Goal: Task Accomplishment & Management: Use online tool/utility

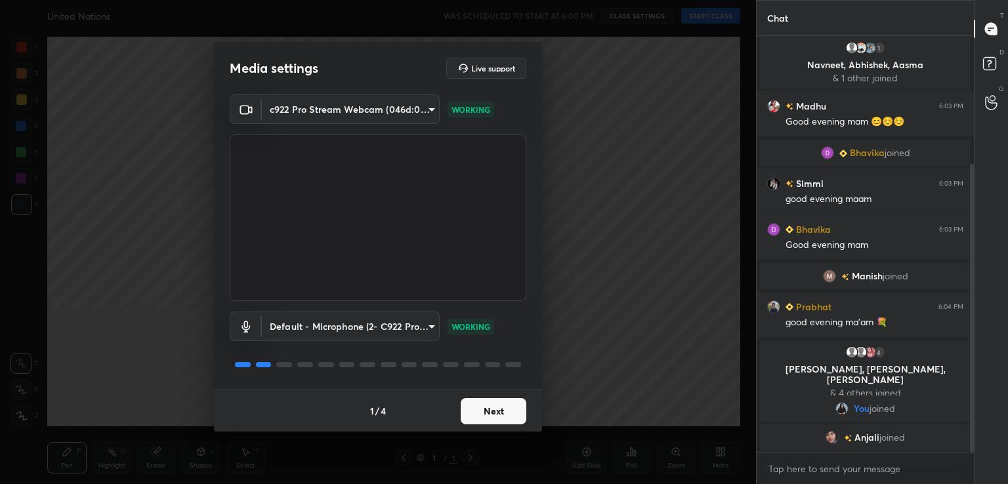
scroll to position [218, 0]
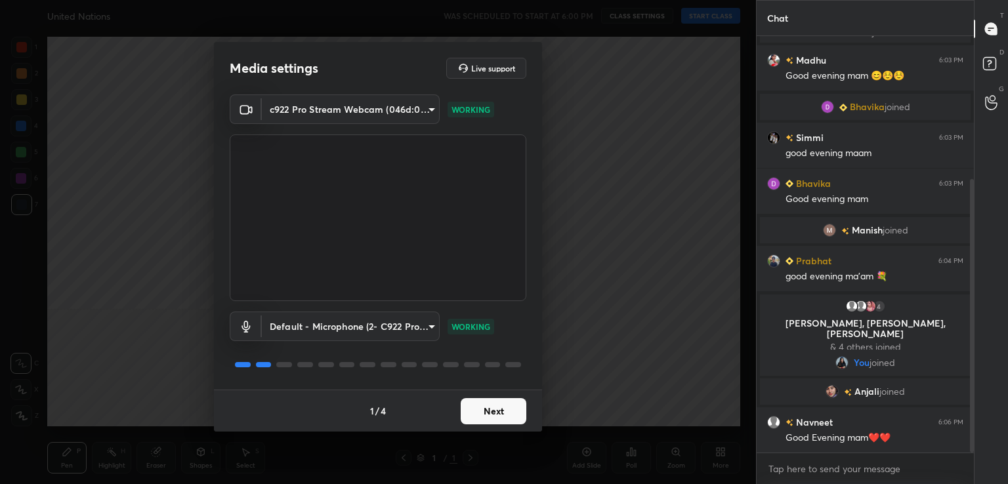
click at [516, 422] on button "Next" at bounding box center [494, 411] width 66 height 26
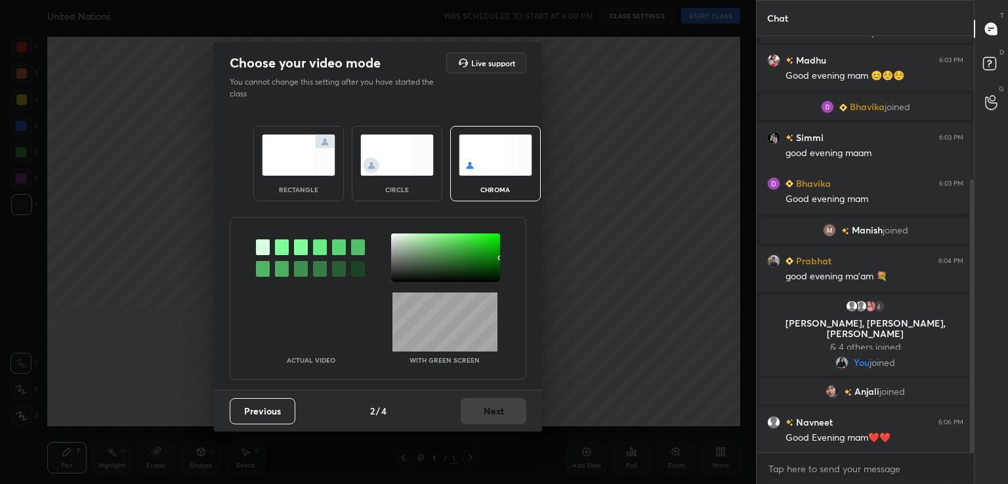
click at [276, 250] on div at bounding box center [282, 247] width 14 height 16
click at [389, 232] on div "Actual Video With green screen" at bounding box center [378, 298] width 297 height 163
click at [392, 236] on div at bounding box center [445, 258] width 109 height 49
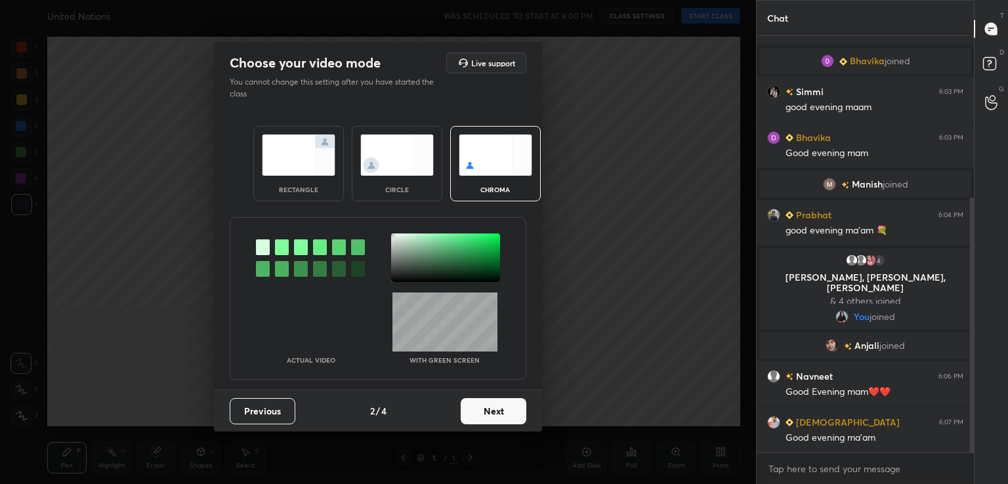
click at [485, 416] on button "Next" at bounding box center [494, 411] width 66 height 26
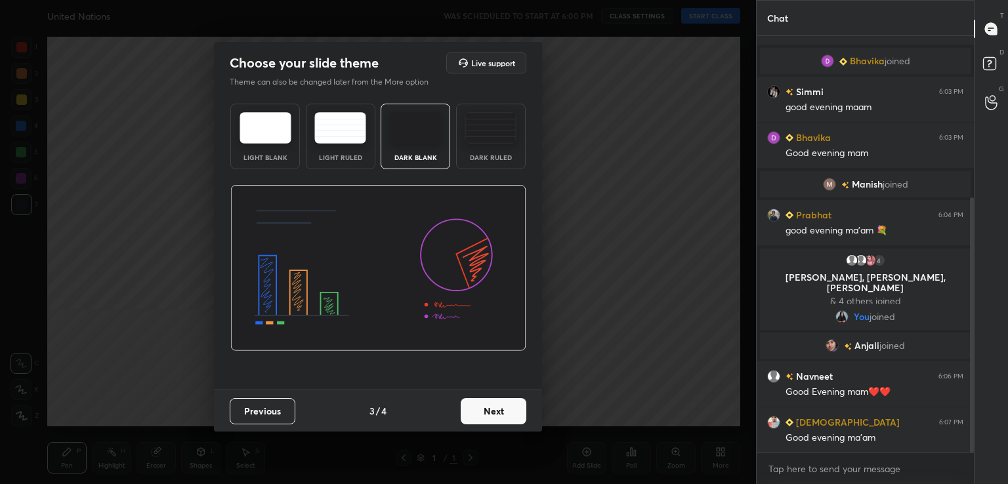
click at [485, 416] on button "Next" at bounding box center [494, 411] width 66 height 26
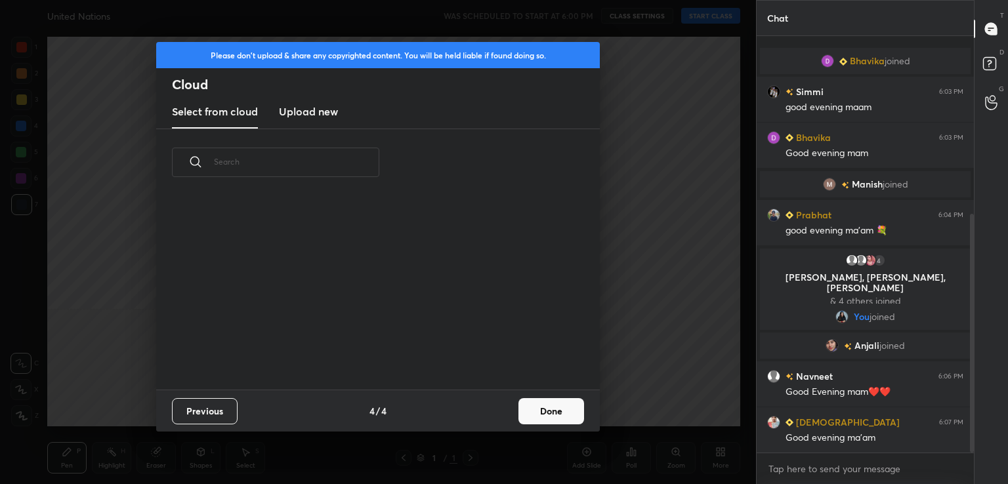
scroll to position [310, 0]
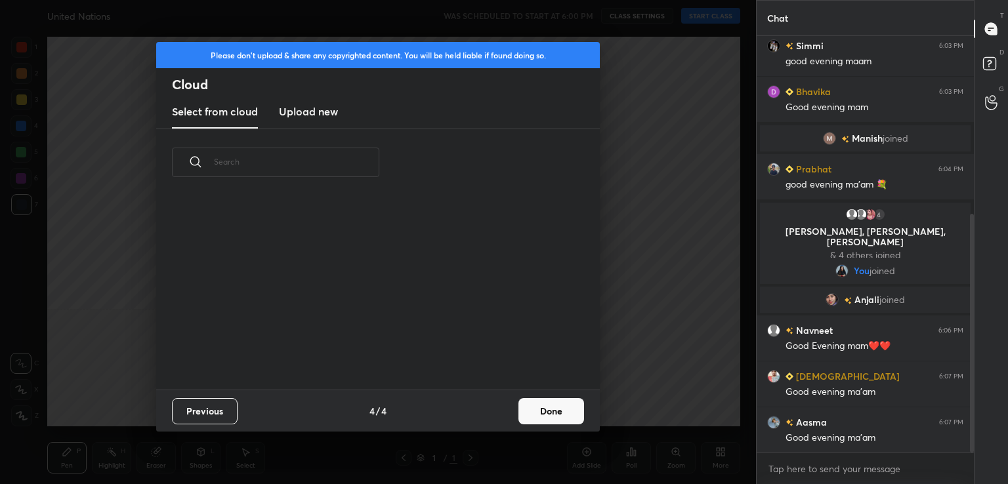
click at [524, 407] on button "Done" at bounding box center [551, 411] width 66 height 26
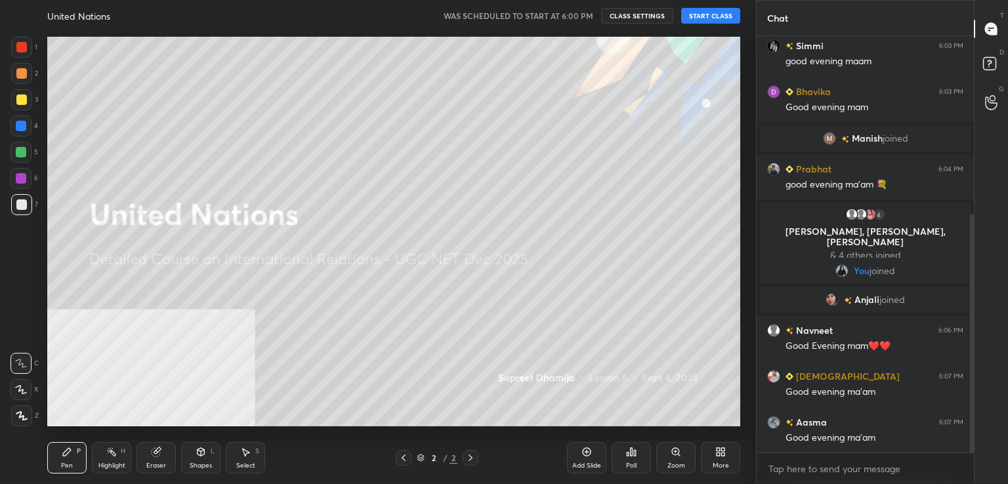
click at [710, 20] on button "START CLASS" at bounding box center [710, 16] width 59 height 16
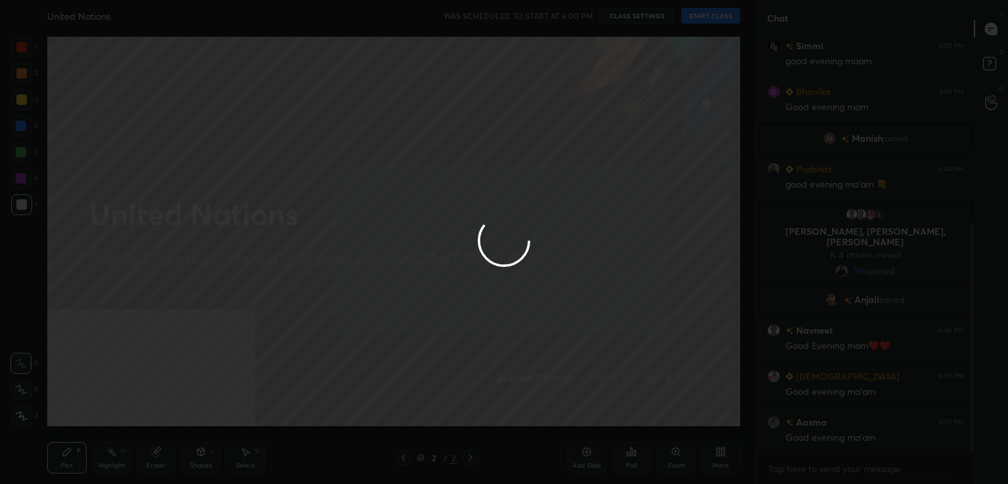
scroll to position [341, 0]
type textarea "x"
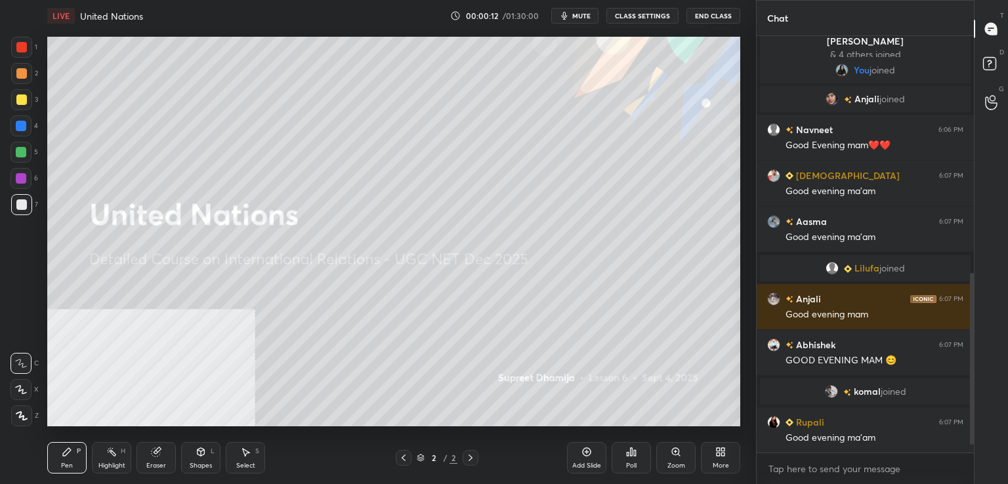
scroll to position [594, 0]
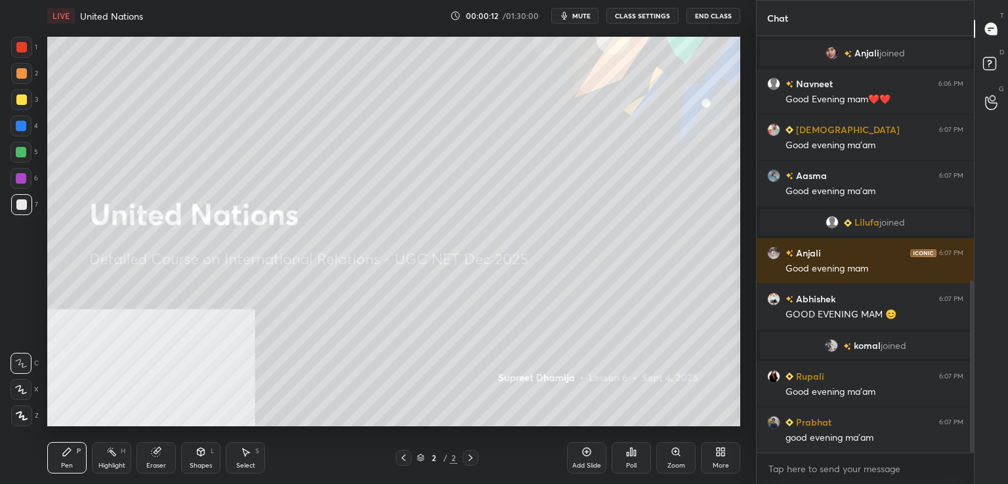
click at [723, 457] on div "More" at bounding box center [720, 457] width 39 height 31
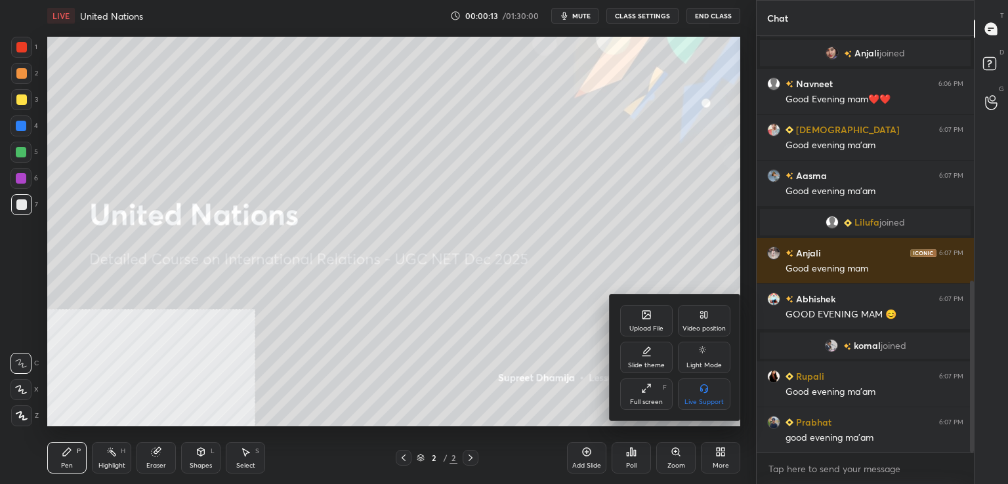
click at [705, 319] on icon at bounding box center [704, 315] width 10 height 10
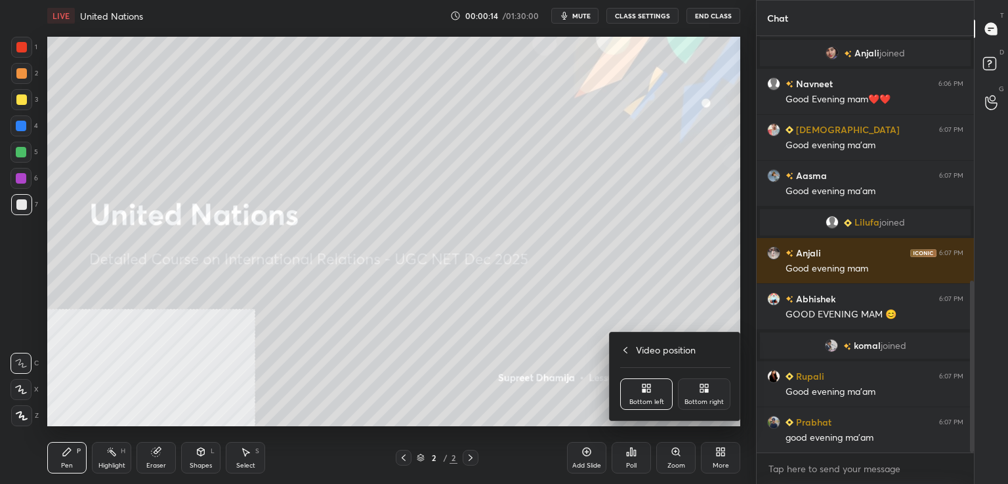
scroll to position [640, 0]
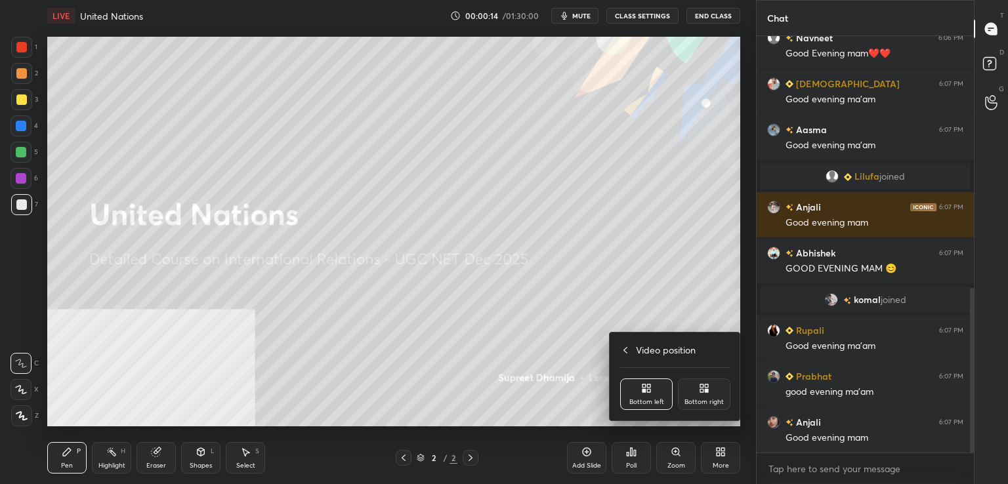
click at [714, 388] on div "Bottom right" at bounding box center [704, 394] width 52 height 31
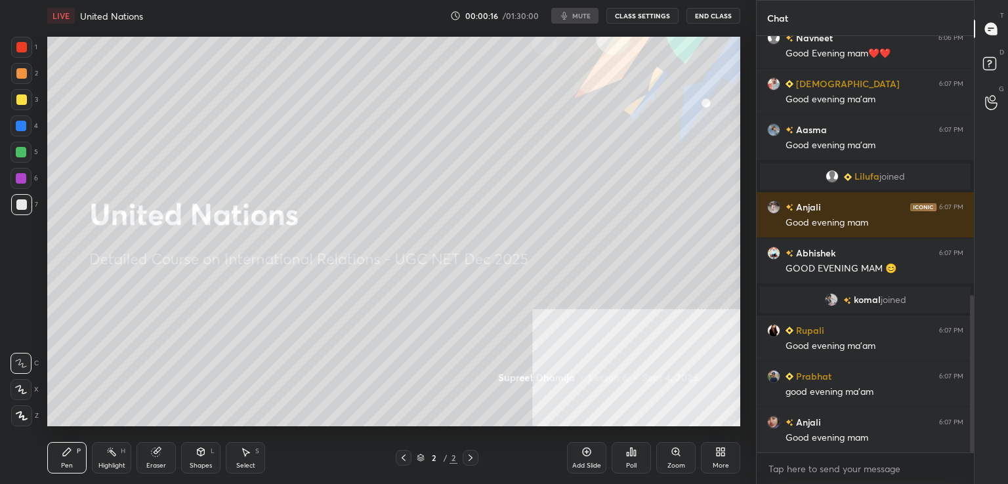
scroll to position [686, 0]
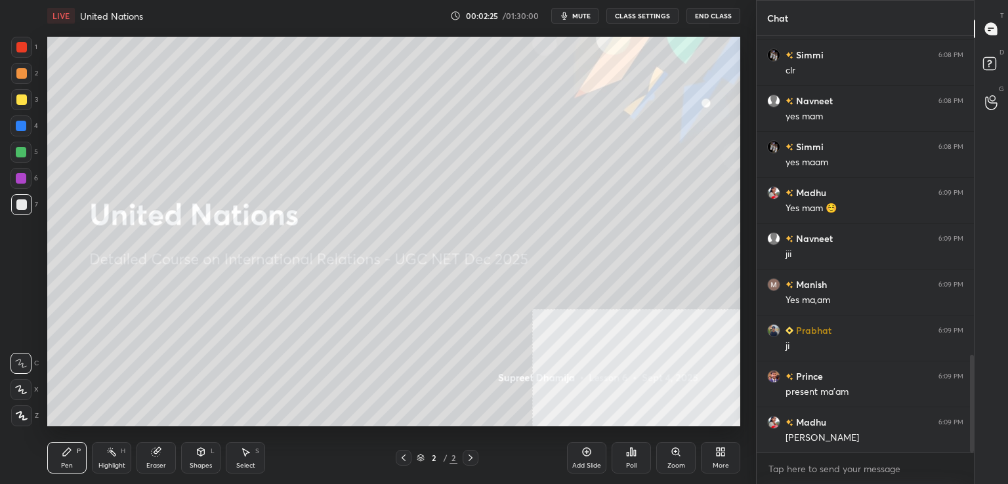
scroll to position [1389, 0]
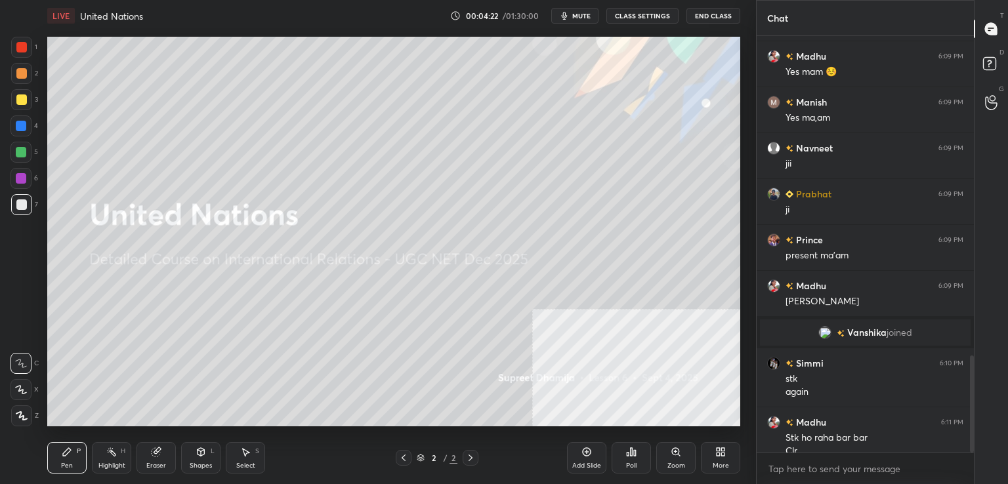
scroll to position [1378, 0]
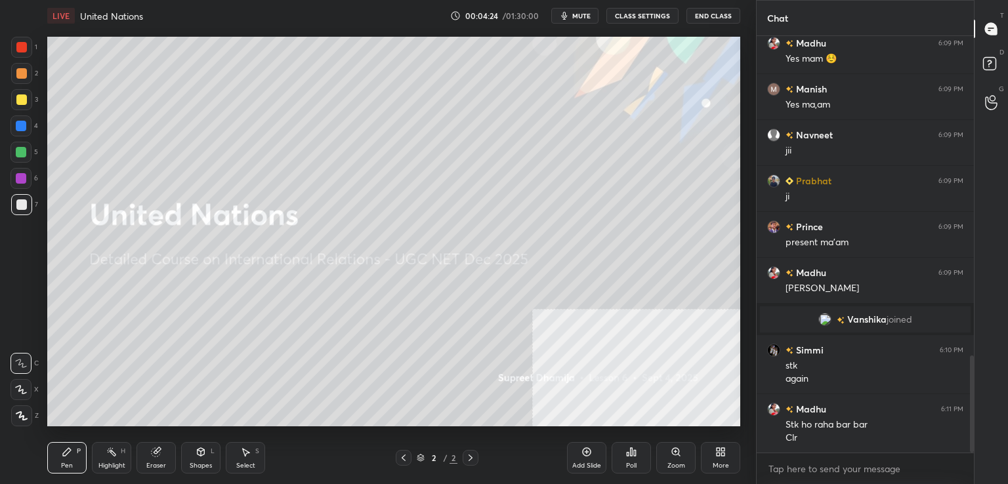
click at [642, 426] on div "Poll" at bounding box center [630, 457] width 39 height 73
click at [709, 462] on div "More" at bounding box center [720, 457] width 39 height 31
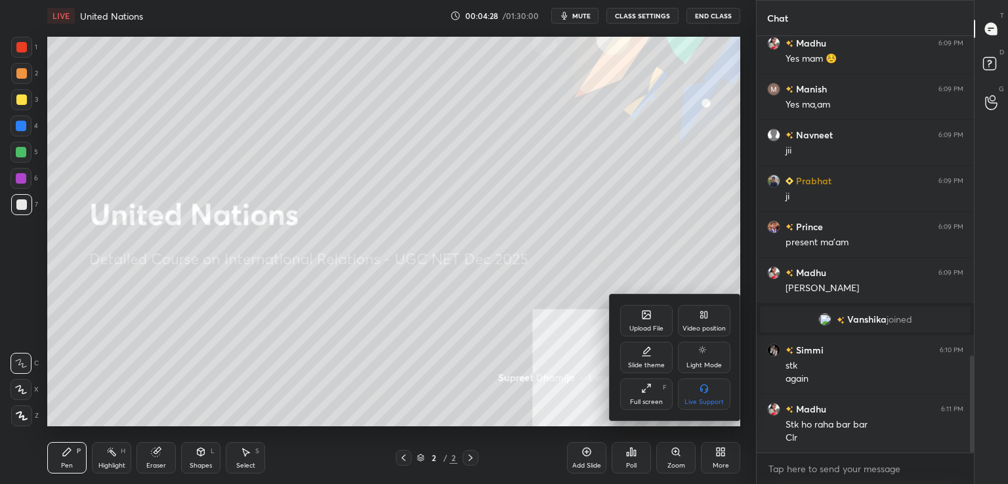
click at [660, 329] on div "Upload File" at bounding box center [646, 328] width 34 height 7
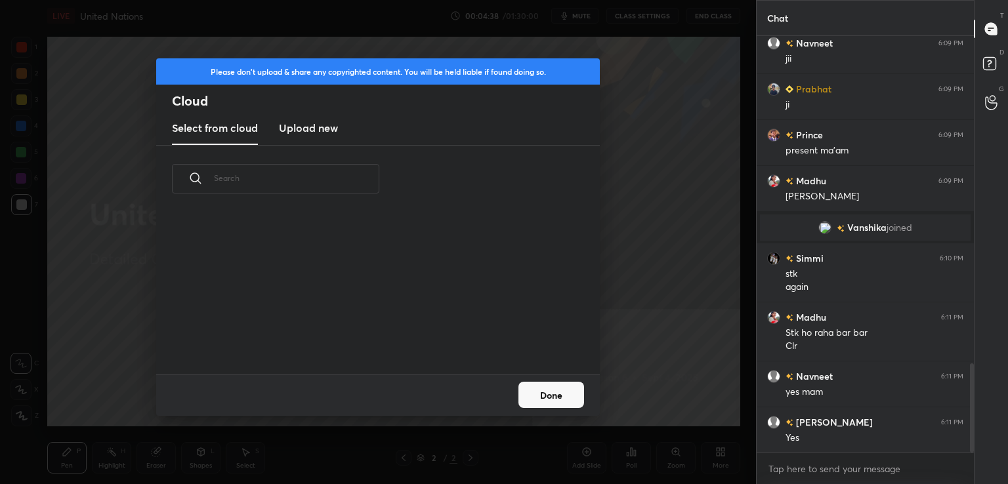
scroll to position [1527, 0]
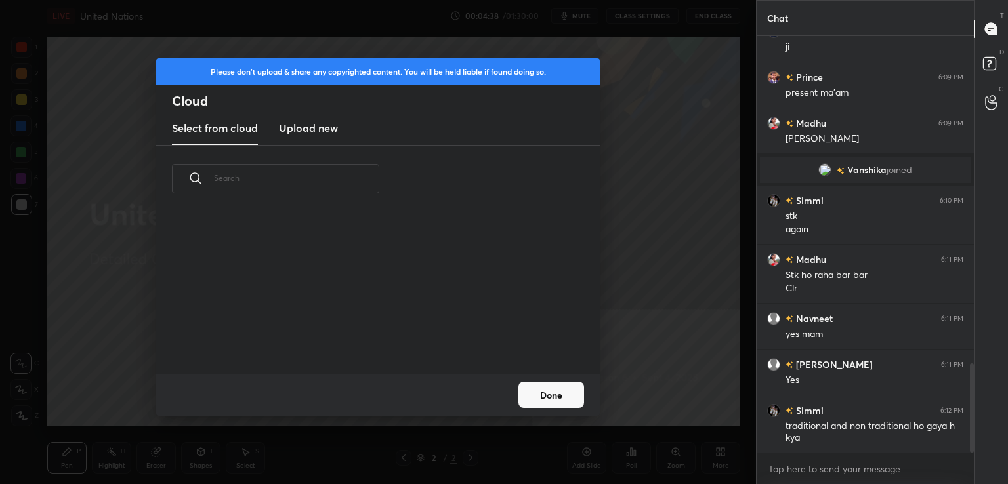
click at [297, 113] on new "Upload new" at bounding box center [308, 128] width 59 height 33
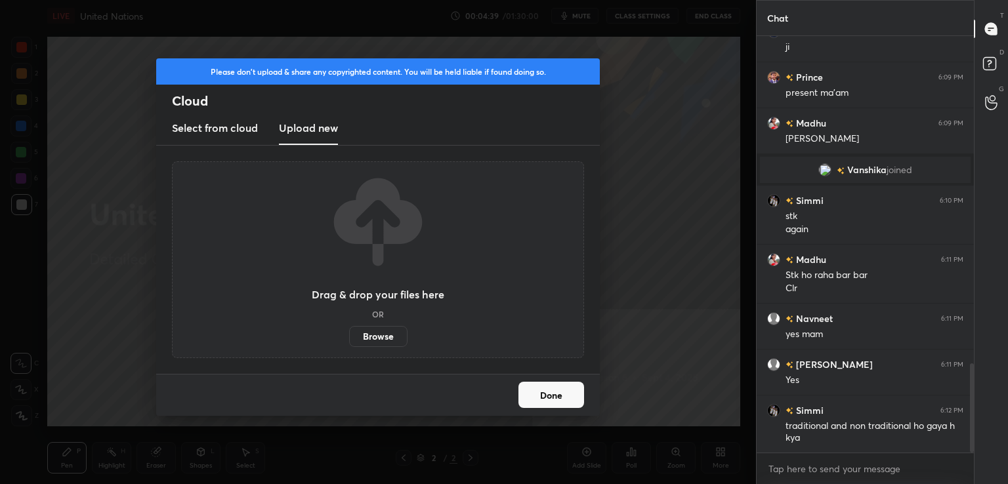
click at [297, 113] on new "Upload new" at bounding box center [308, 128] width 59 height 33
click at [115, 37] on div "Please don't upload & share any copyrighted content. You will be held liable if…" at bounding box center [378, 242] width 756 height 484
click at [362, 331] on label "Browse" at bounding box center [378, 336] width 58 height 21
click at [349, 331] on input "Browse" at bounding box center [349, 336] width 0 height 21
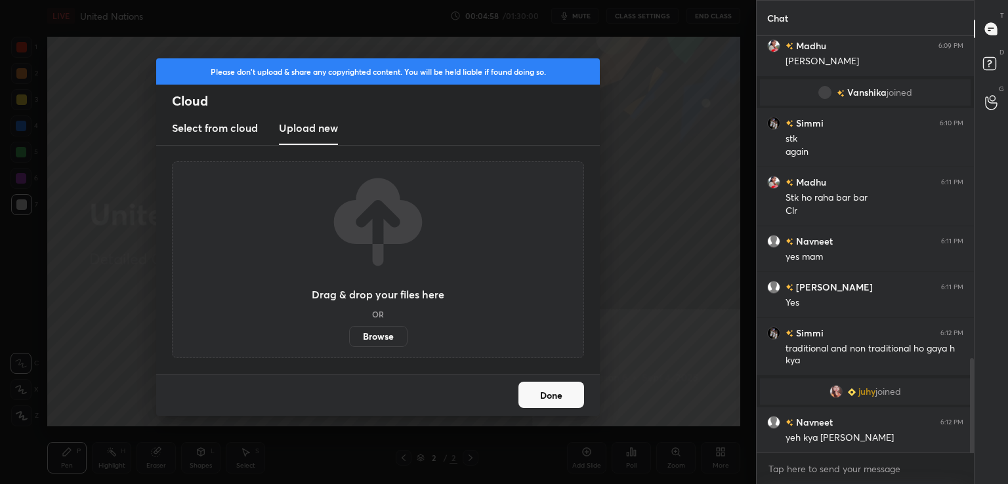
scroll to position [1424, 0]
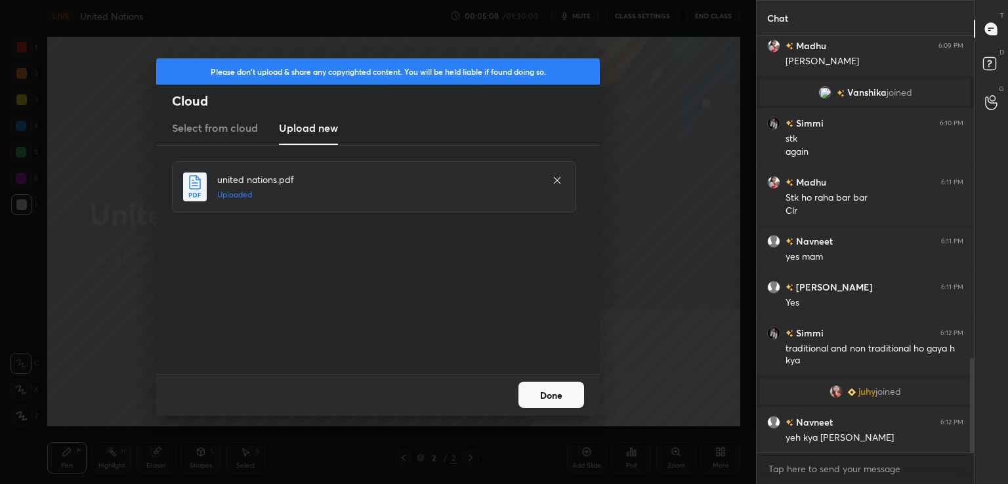
click at [562, 397] on button "Done" at bounding box center [551, 395] width 66 height 26
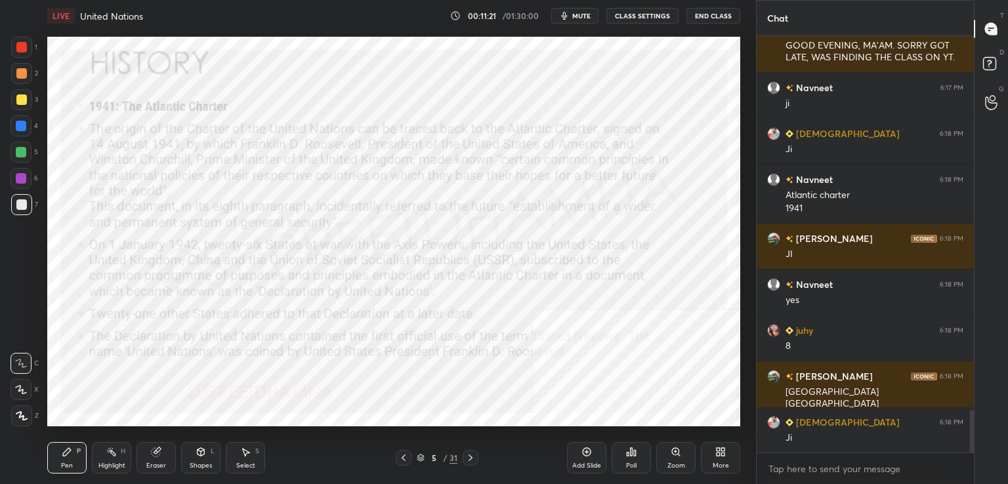
scroll to position [3692, 0]
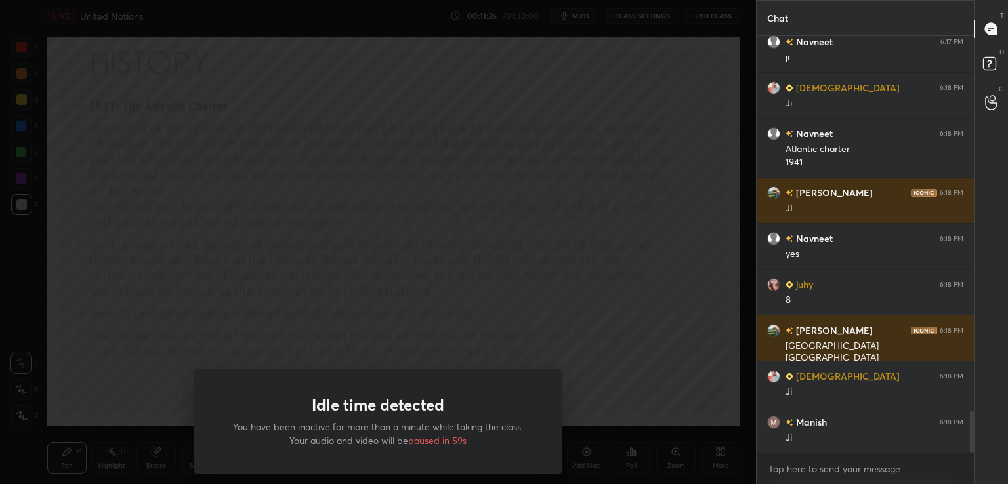
click at [608, 410] on div "Idle time detected You have been inactive for more than a minute while taking t…" at bounding box center [378, 242] width 756 height 484
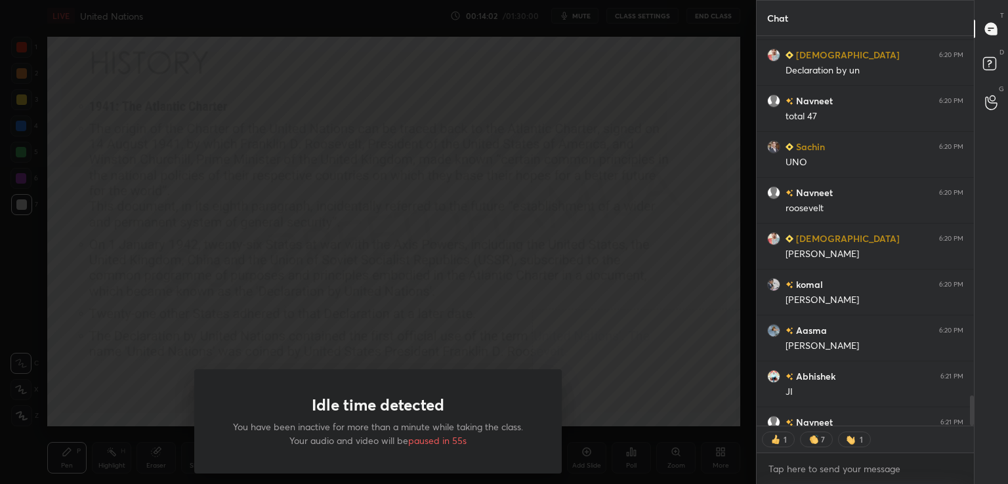
scroll to position [5003, 0]
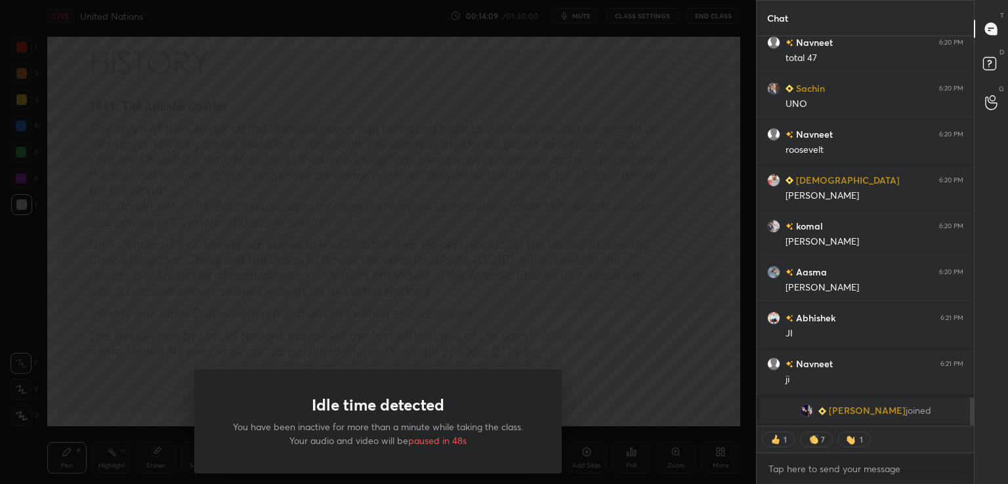
click at [608, 410] on div "Idle time detected You have been inactive for more than a minute while taking t…" at bounding box center [378, 242] width 756 height 484
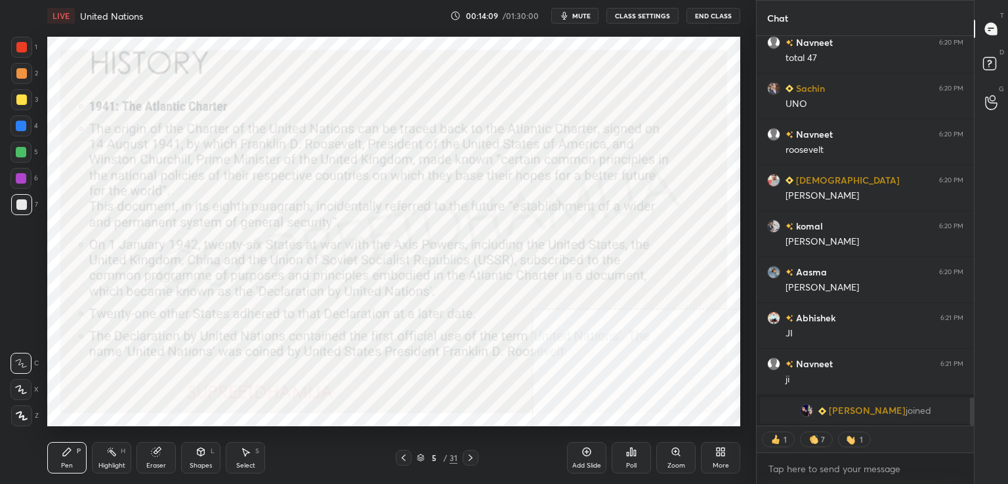
type textarea "x"
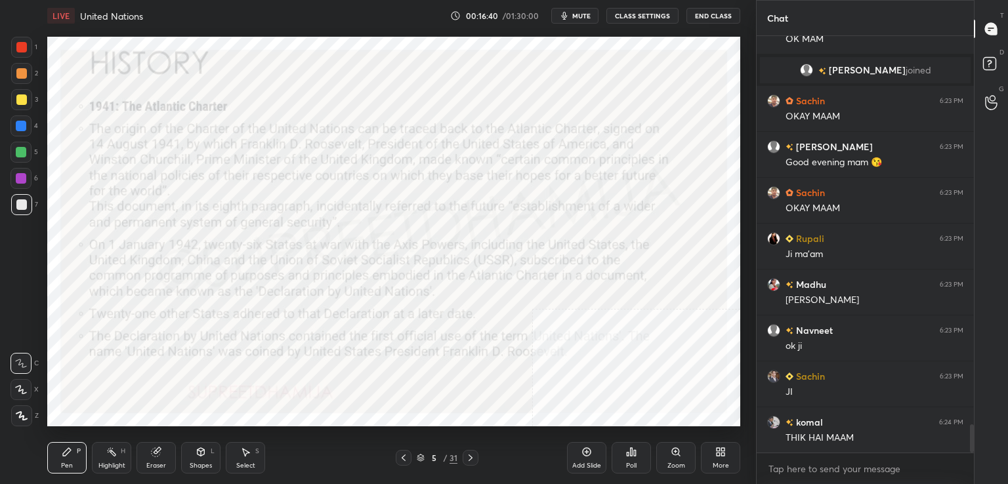
scroll to position [5682, 0]
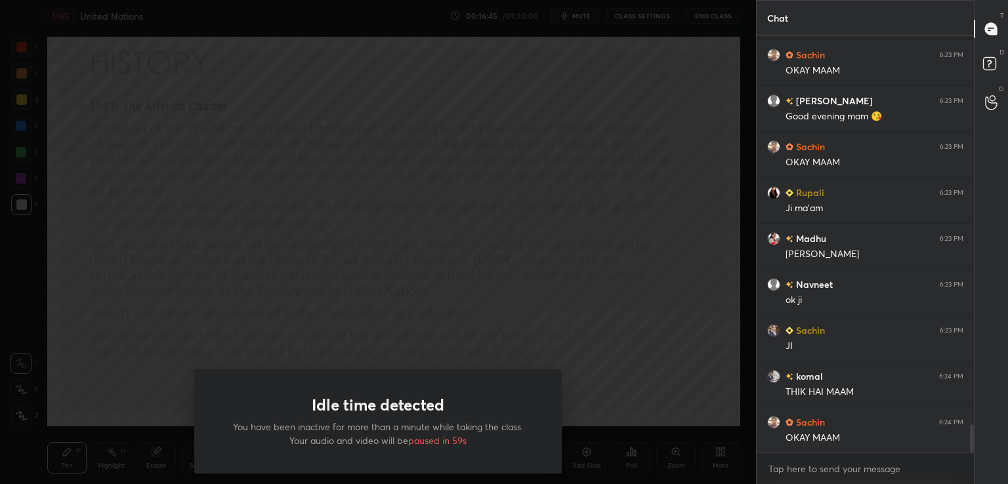
click at [269, 152] on div "Idle time detected You have been inactive for more than a minute while taking t…" at bounding box center [378, 242] width 756 height 484
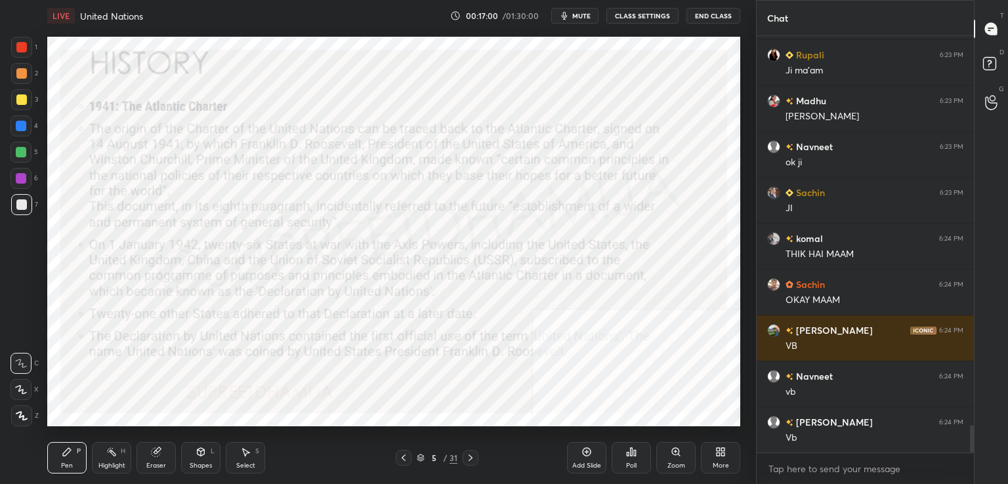
scroll to position [5866, 0]
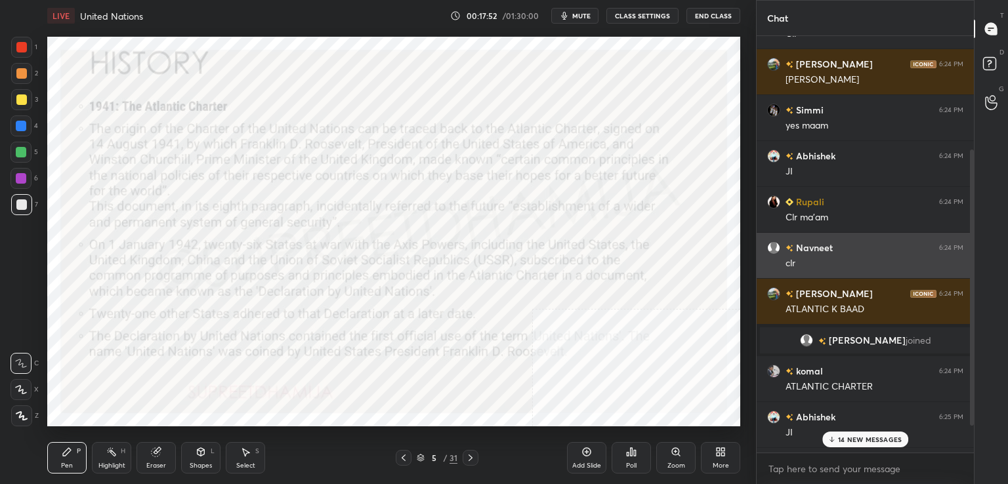
scroll to position [211, 0]
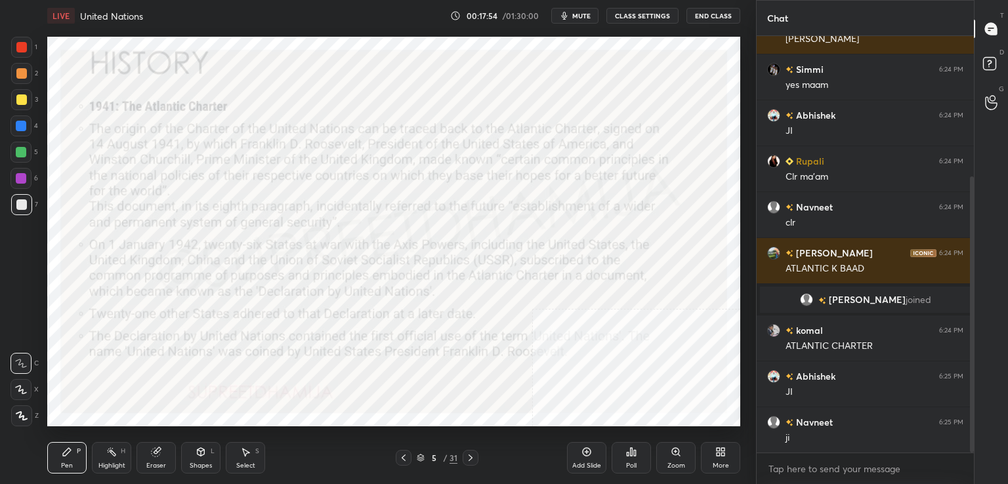
click at [470, 451] on div at bounding box center [470, 458] width 16 height 16
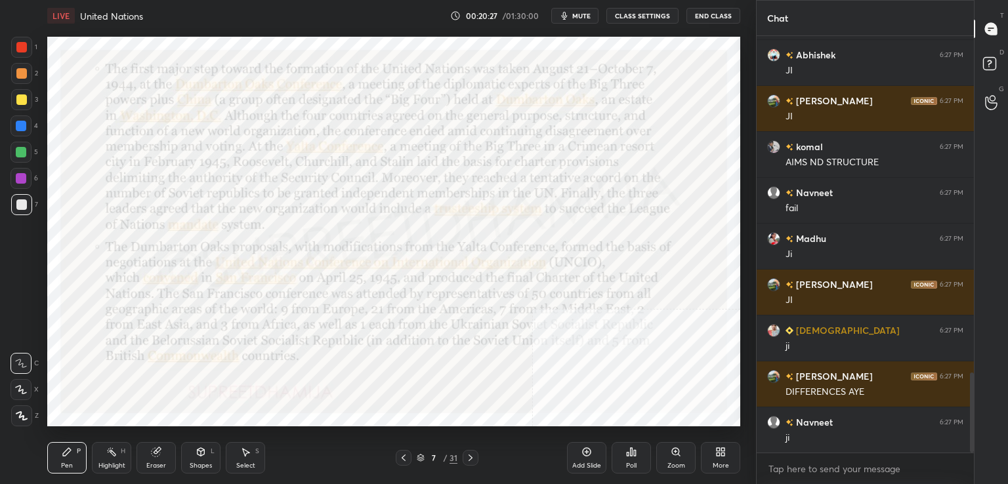
scroll to position [1792, 0]
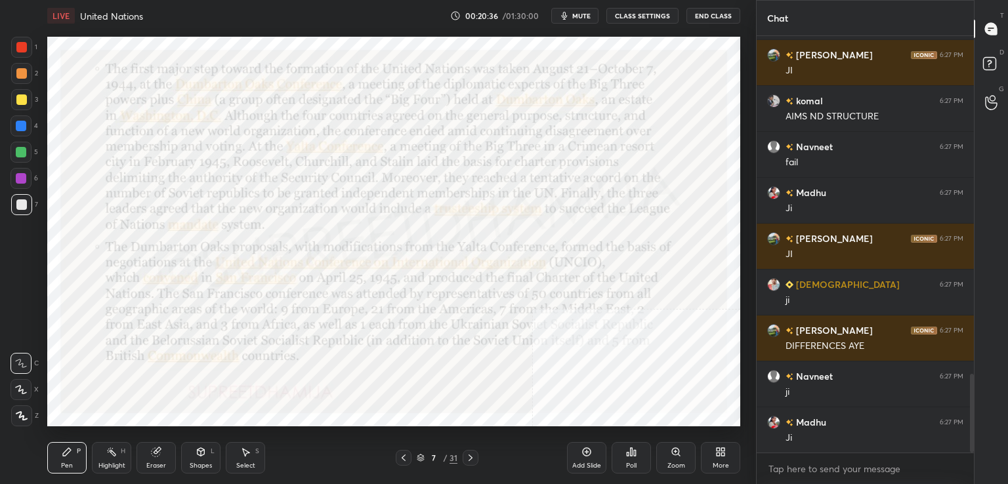
click at [462, 448] on div "Pen P Highlight H Eraser Shapes L Select S 7 / 31 Add Slide Poll Zoom More" at bounding box center [393, 458] width 693 height 52
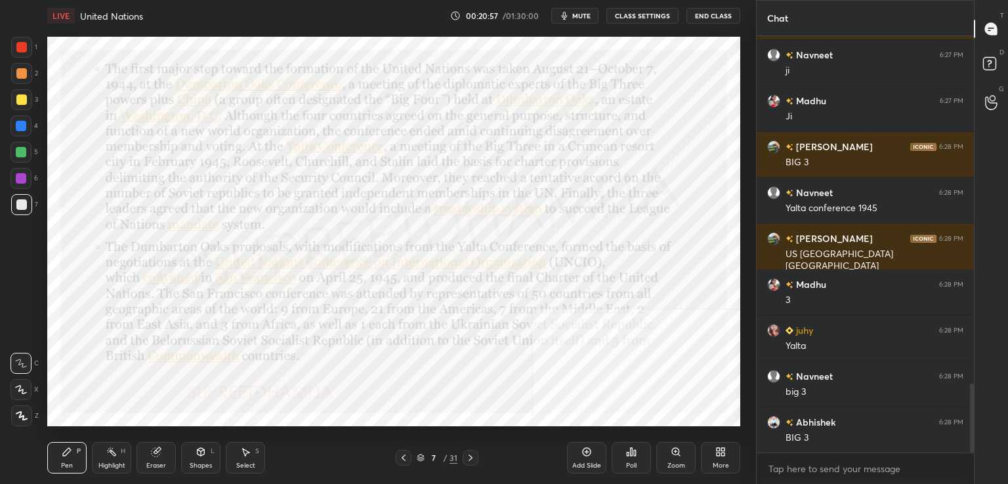
scroll to position [2127, 0]
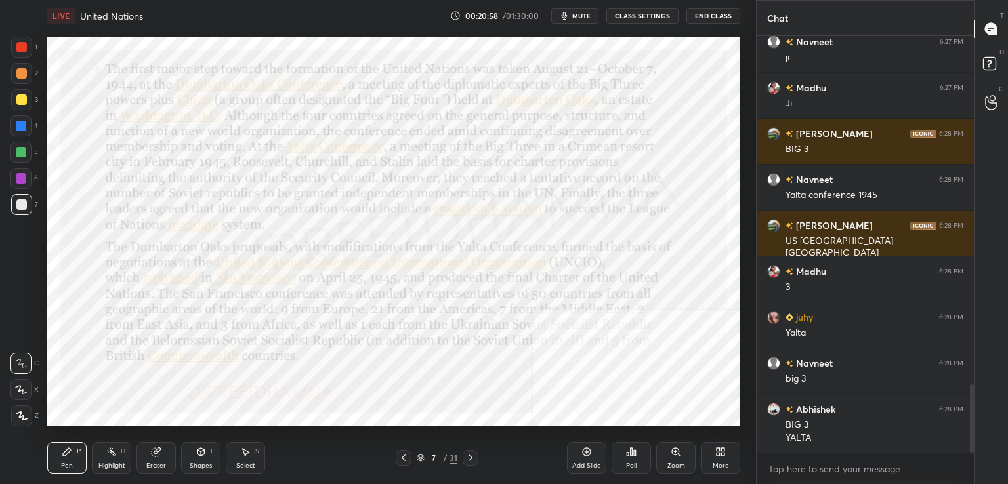
click at [20, 45] on div at bounding box center [21, 47] width 10 height 10
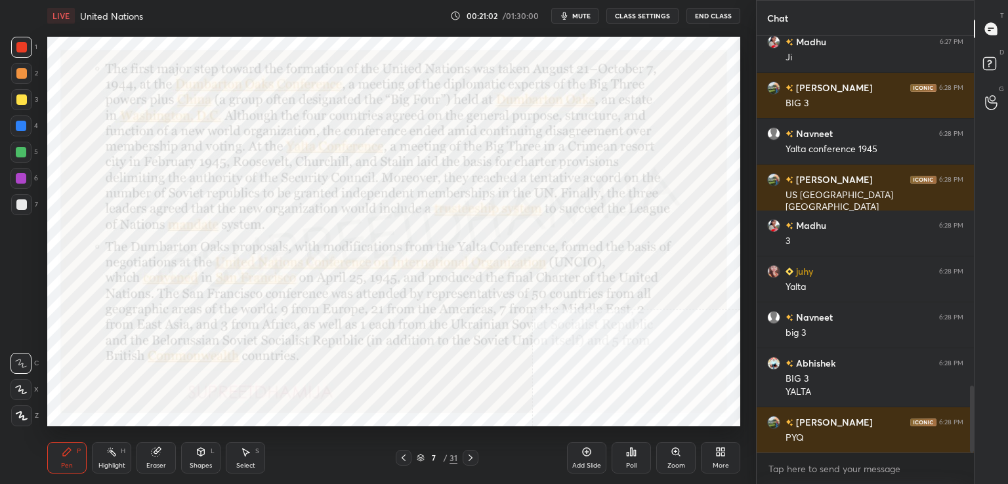
click at [18, 417] on icon at bounding box center [21, 416] width 10 height 8
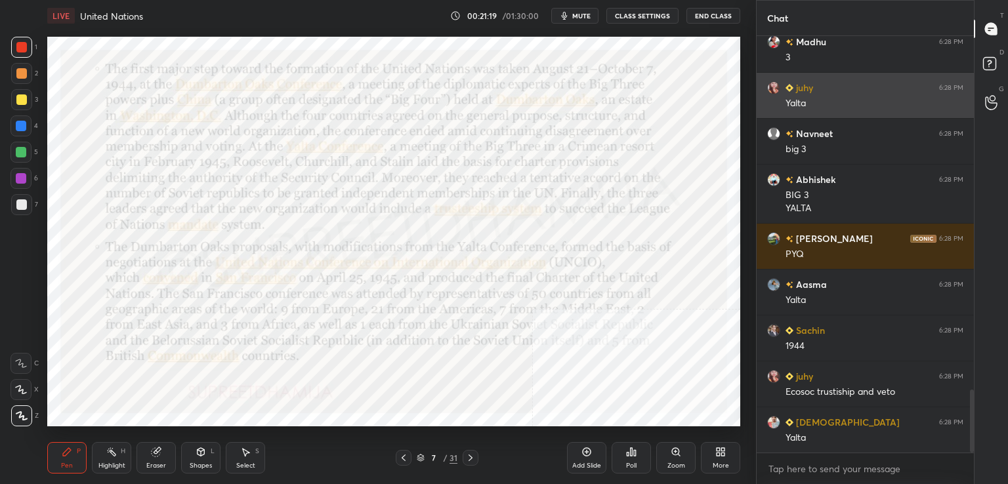
scroll to position [2402, 0]
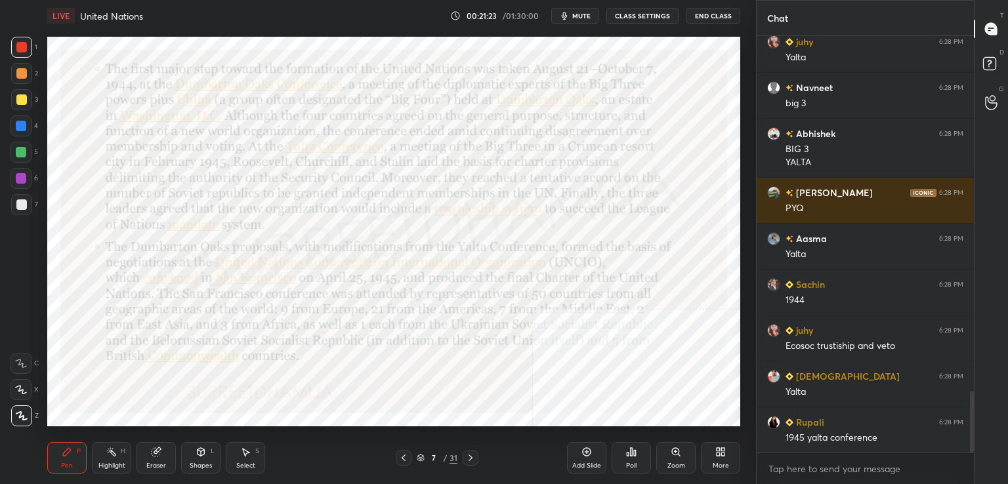
click at [45, 268] on div "Setting up your live class Poll for secs No correct answer Start poll" at bounding box center [393, 231] width 703 height 400
click at [39, 272] on div "1 2 3 4 5 6 7 C X Z C X Z E E Erase all H H" at bounding box center [21, 232] width 42 height 390
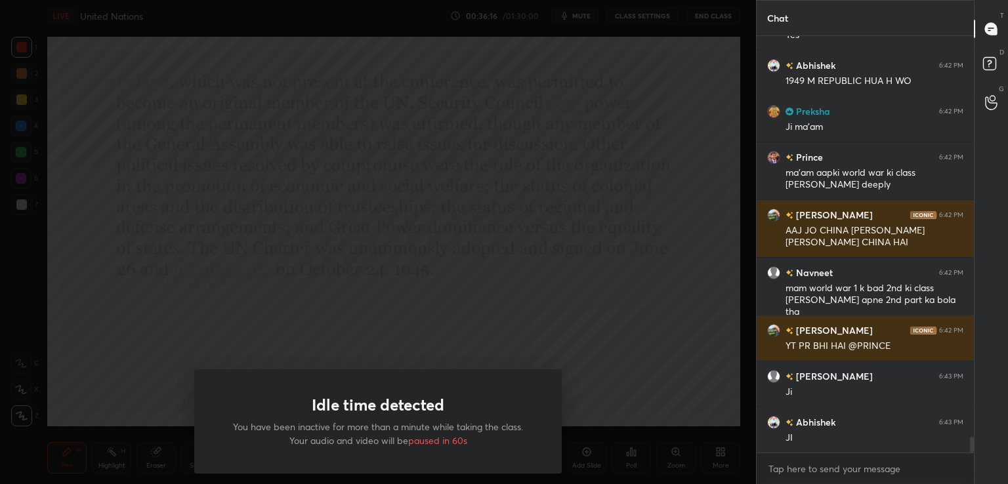
scroll to position [10734, 0]
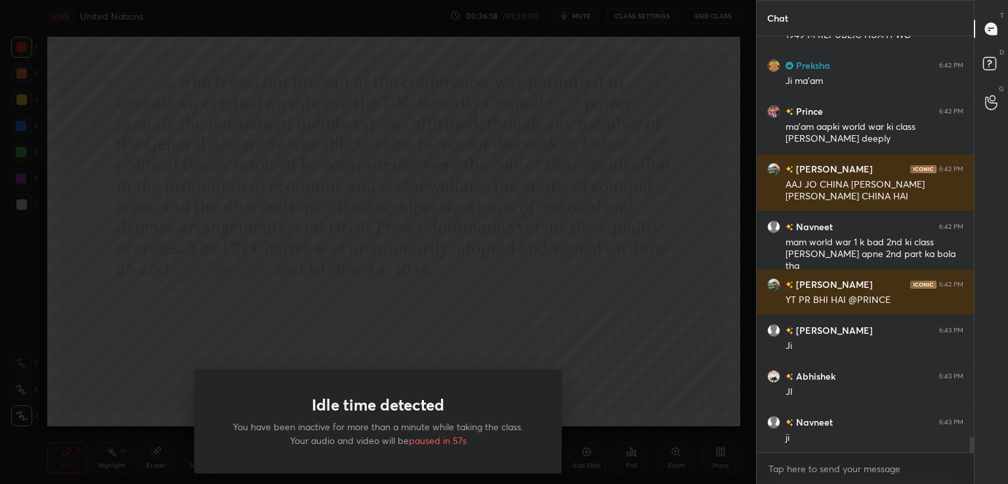
drag, startPoint x: 617, startPoint y: 449, endPoint x: 533, endPoint y: 443, distance: 84.2
click at [533, 443] on div "Idle time detected You have been inactive for more than a minute while taking t…" at bounding box center [377, 421] width 367 height 104
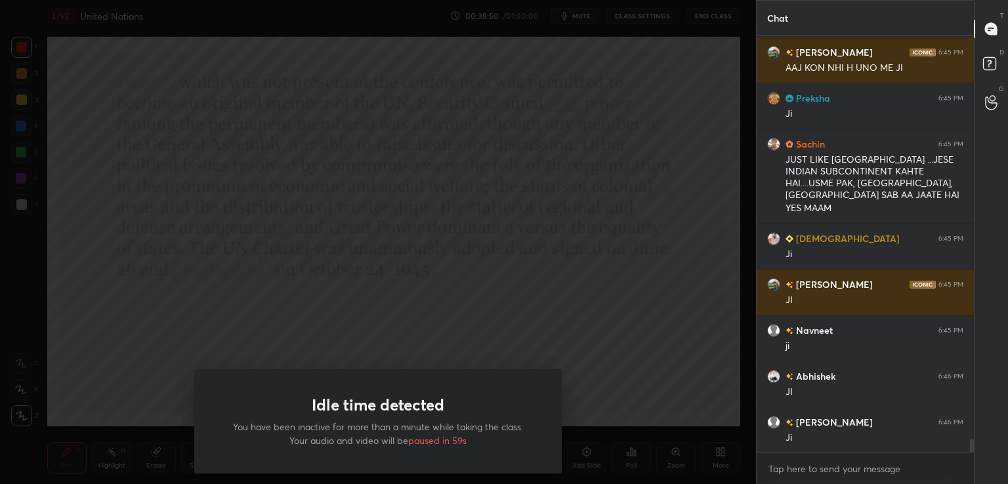
scroll to position [12050, 0]
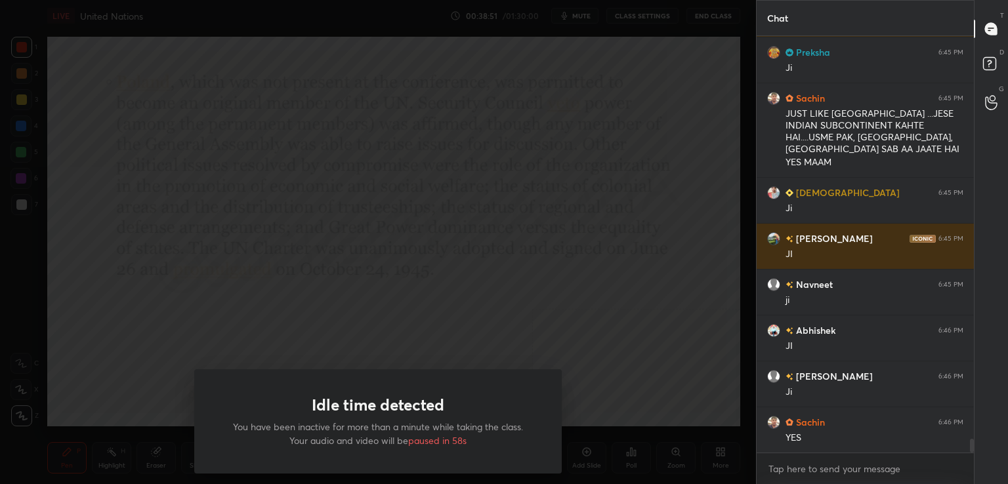
click at [533, 443] on div "Idle time detected You have been inactive for more than a minute while taking t…" at bounding box center [377, 421] width 367 height 104
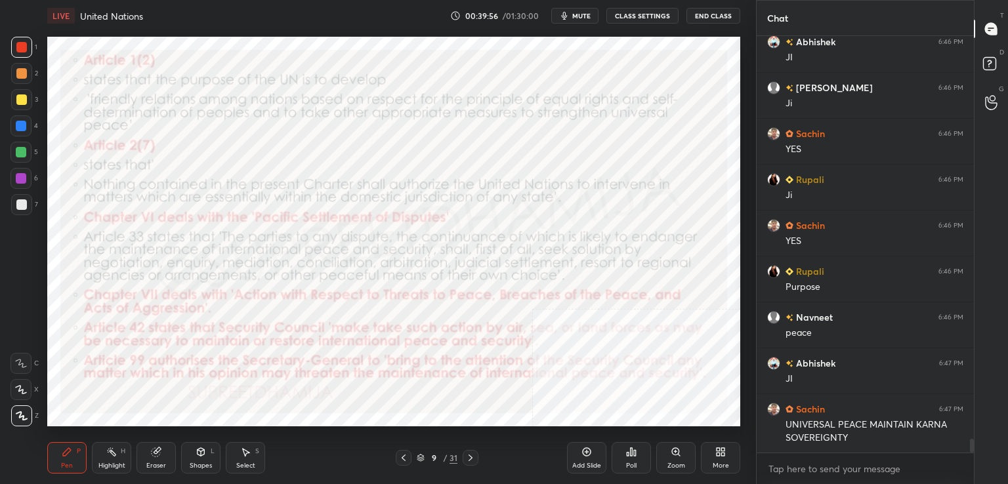
scroll to position [12384, 0]
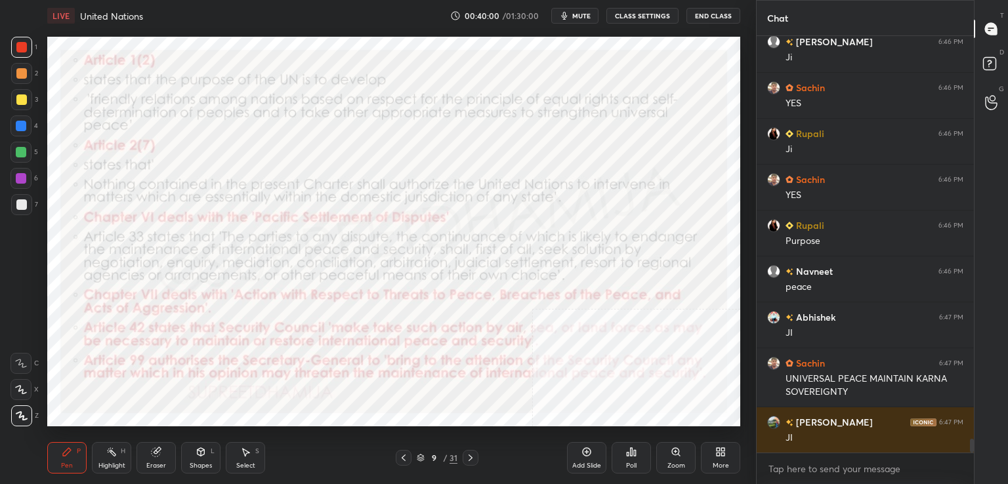
click at [588, 476] on div "Add Slide Poll Zoom More" at bounding box center [653, 457] width 173 height 73
click at [589, 473] on div "Add Slide" at bounding box center [586, 457] width 39 height 31
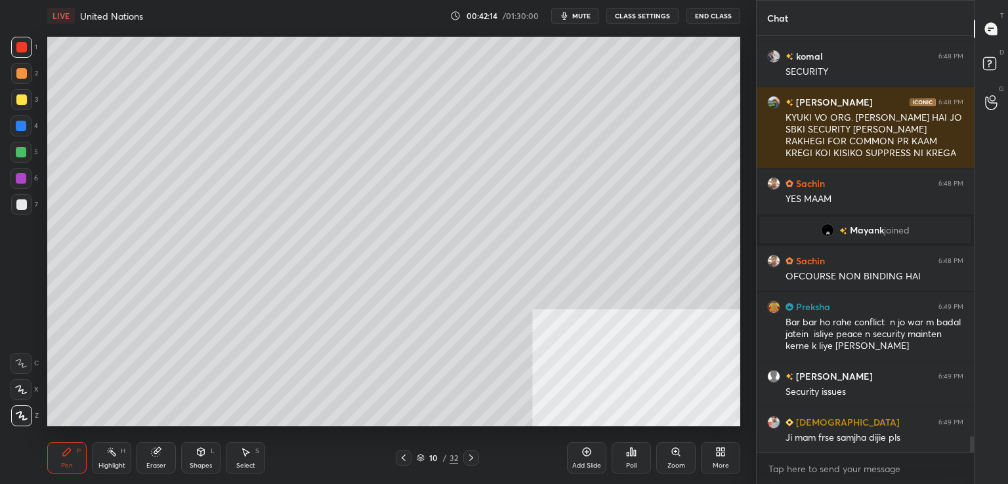
scroll to position [10337, 0]
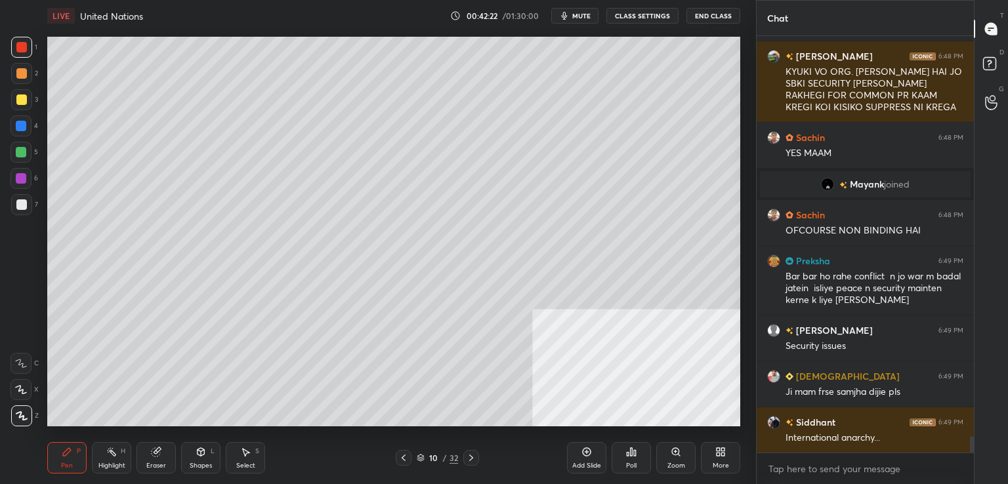
click at [574, 449] on div "Add Slide" at bounding box center [586, 457] width 39 height 31
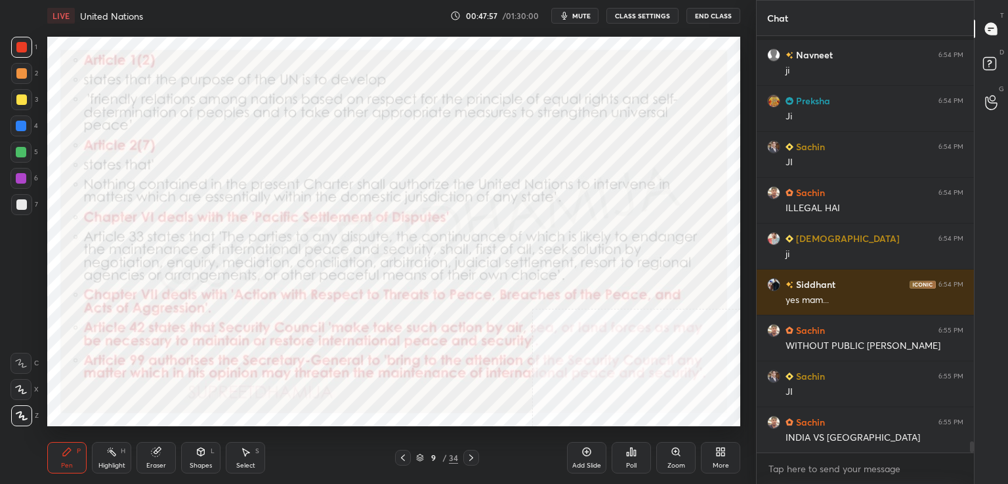
scroll to position [15133, 0]
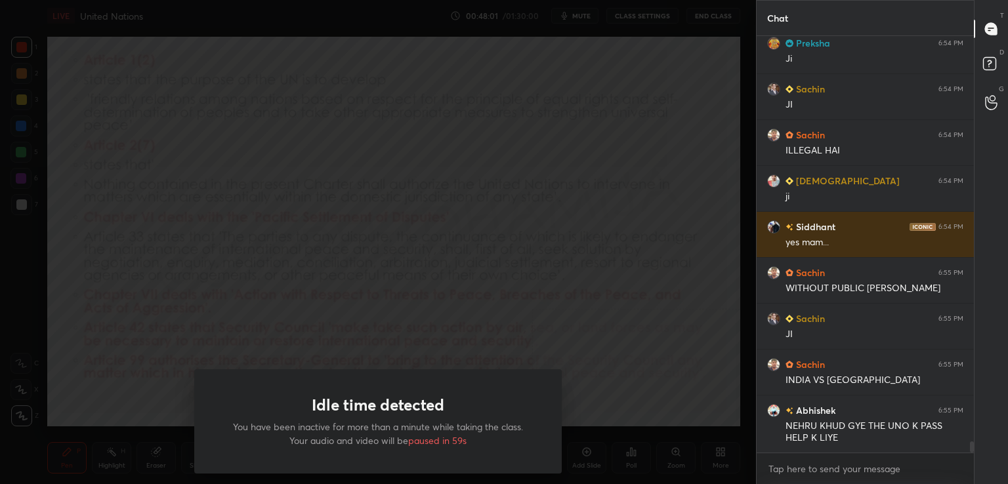
click at [501, 146] on div "Idle time detected You have been inactive for more than a minute while taking t…" at bounding box center [378, 242] width 756 height 484
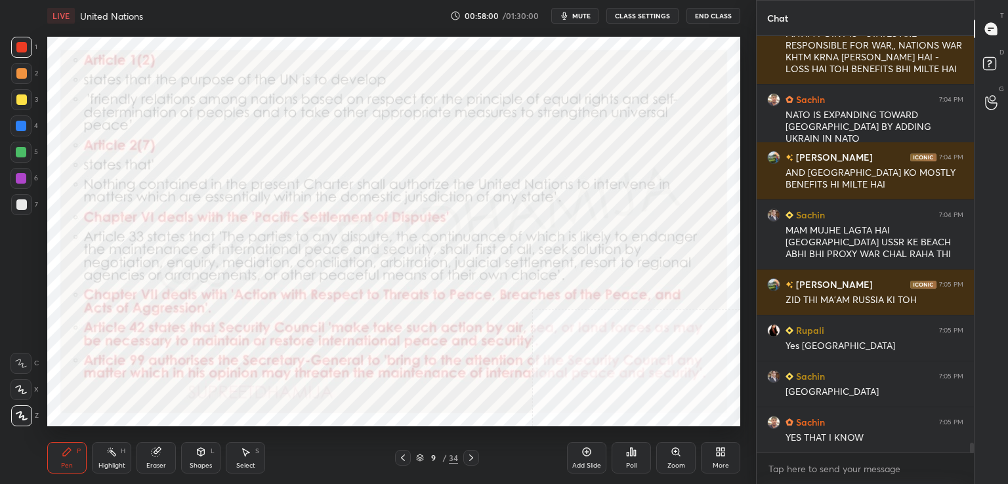
scroll to position [17234, 0]
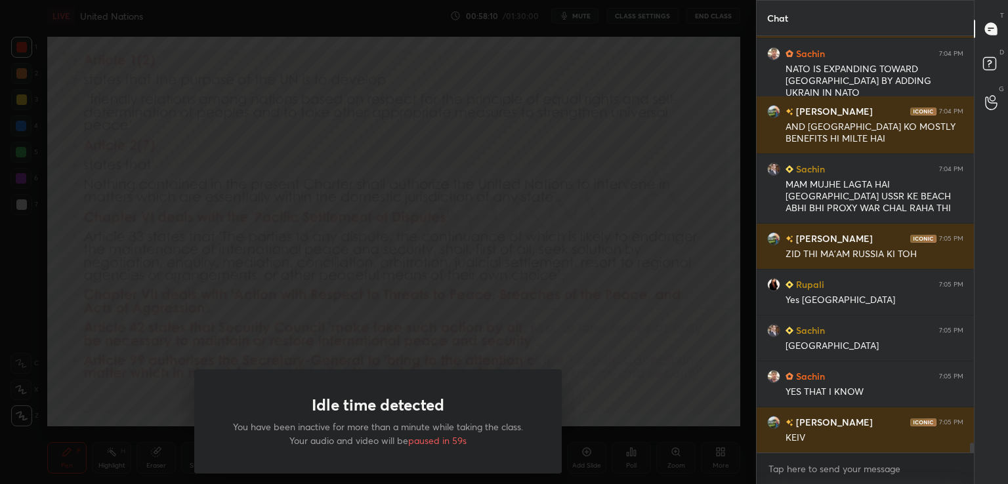
click at [622, 304] on div "Idle time detected You have been inactive for more than a minute while taking t…" at bounding box center [378, 242] width 756 height 484
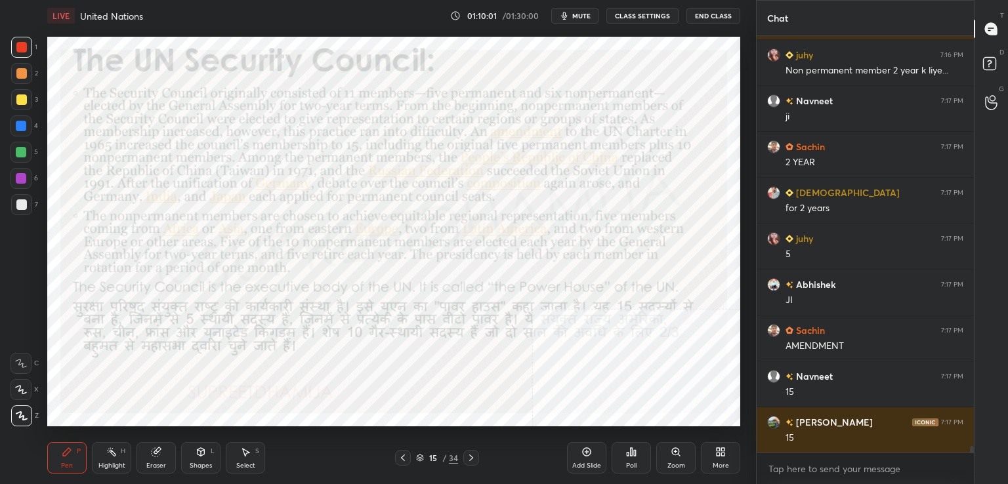
scroll to position [25271, 0]
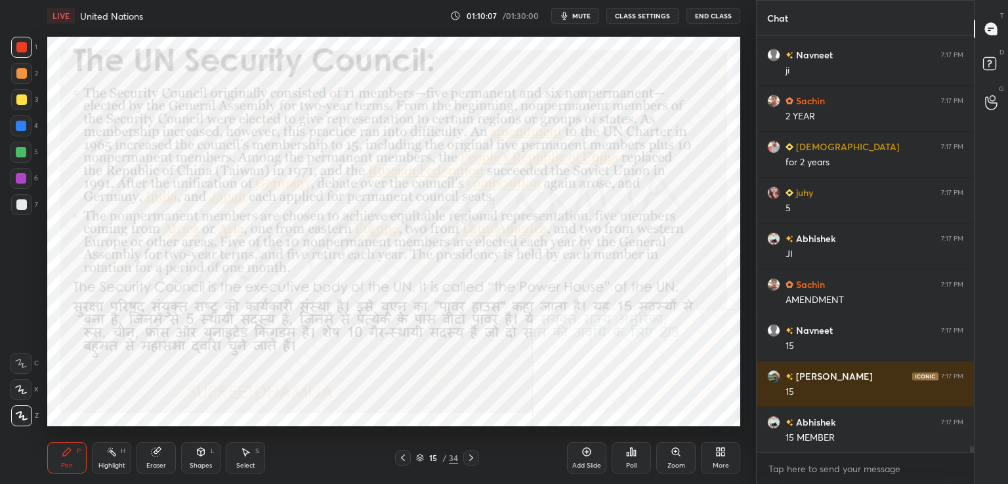
click at [155, 449] on icon at bounding box center [156, 452] width 10 height 10
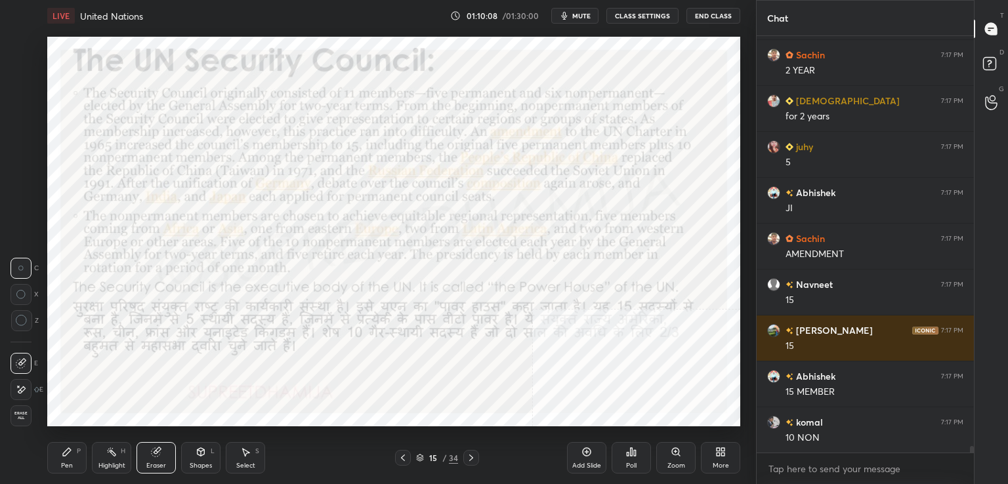
scroll to position [25363, 0]
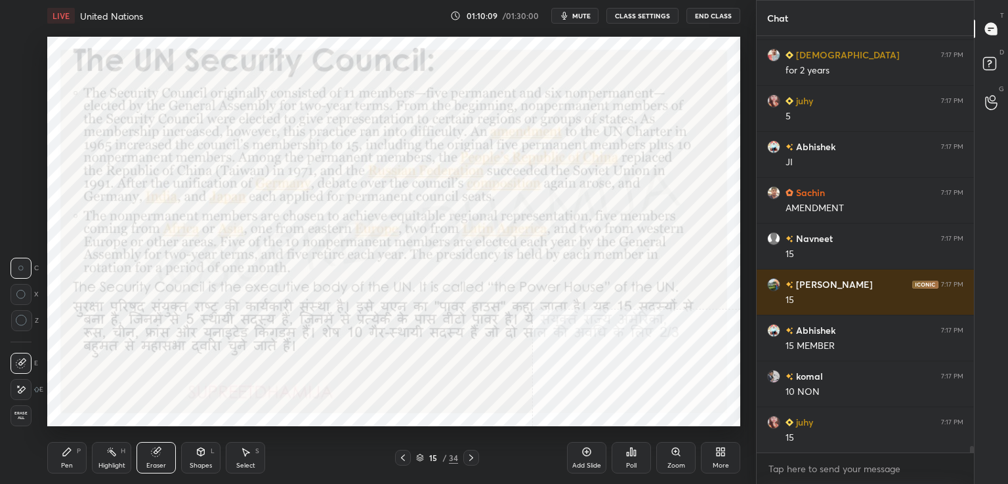
click at [18, 414] on span "Erase all" at bounding box center [21, 415] width 20 height 9
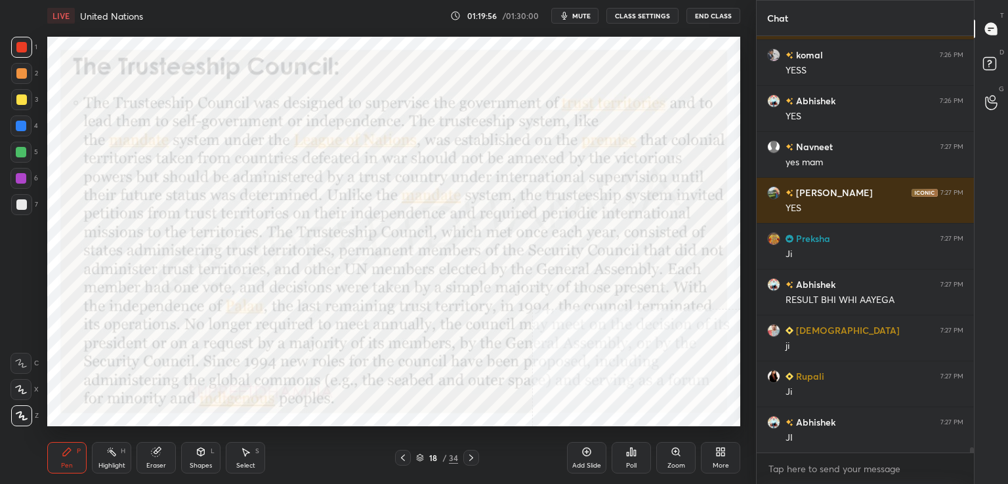
scroll to position [31247, 0]
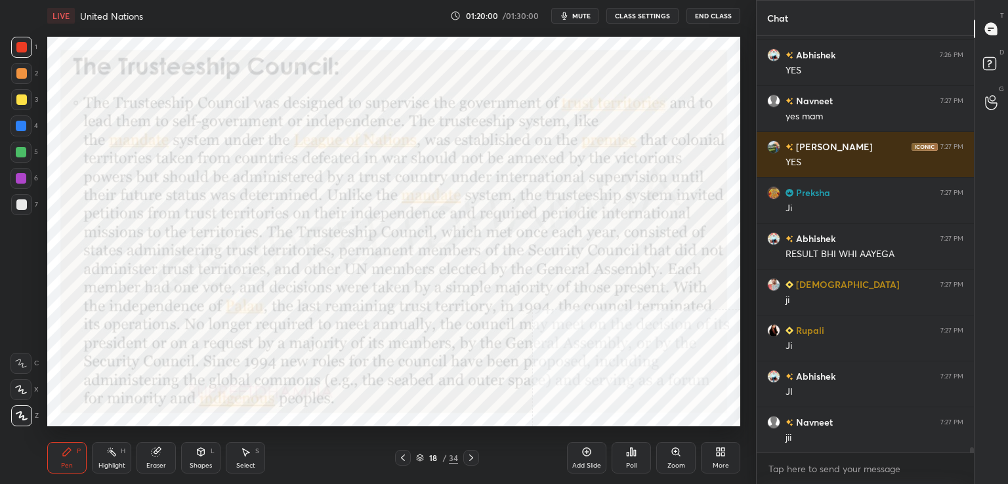
click at [371, 0] on html "1 2 3 4 5 6 7 C X Z C X Z E E Erase all H H LIVE United Nations 01:20:00 / 01:3…" at bounding box center [504, 0] width 1008 height 0
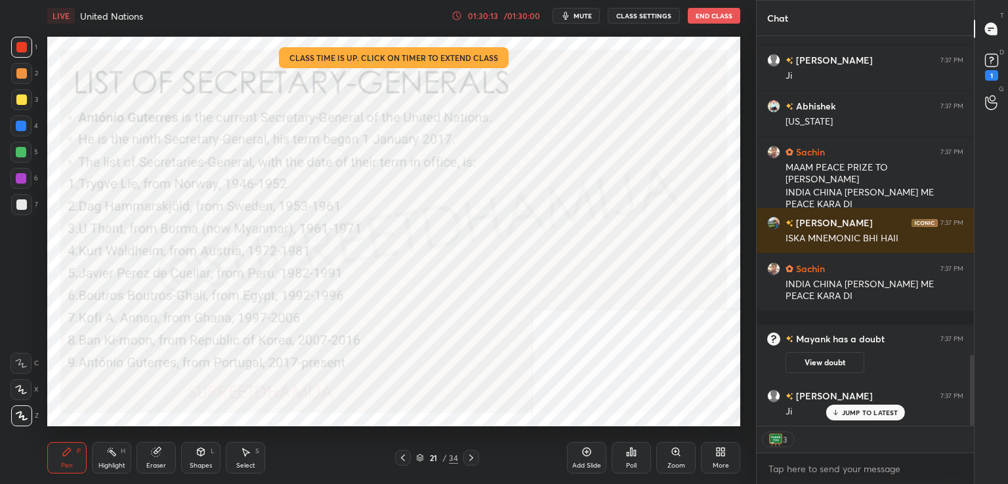
scroll to position [1802, 0]
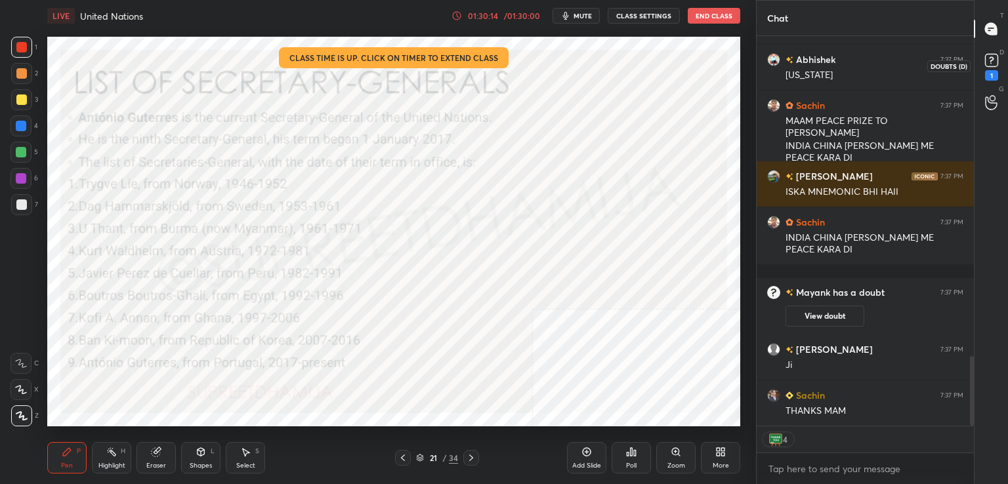
click at [1000, 69] on icon at bounding box center [991, 61] width 20 height 20
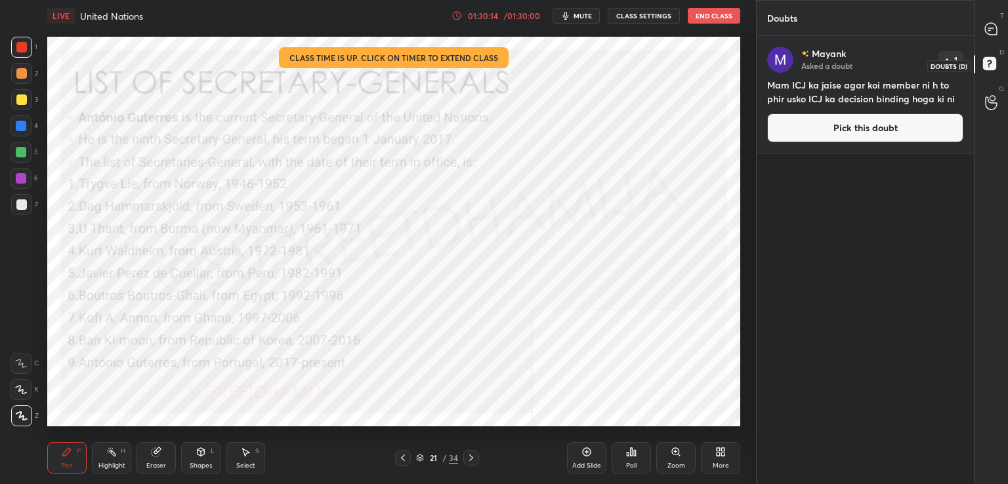
click at [1000, 69] on icon at bounding box center [991, 66] width 24 height 24
click at [1007, 29] on div "T Messages (T)" at bounding box center [990, 28] width 33 height 37
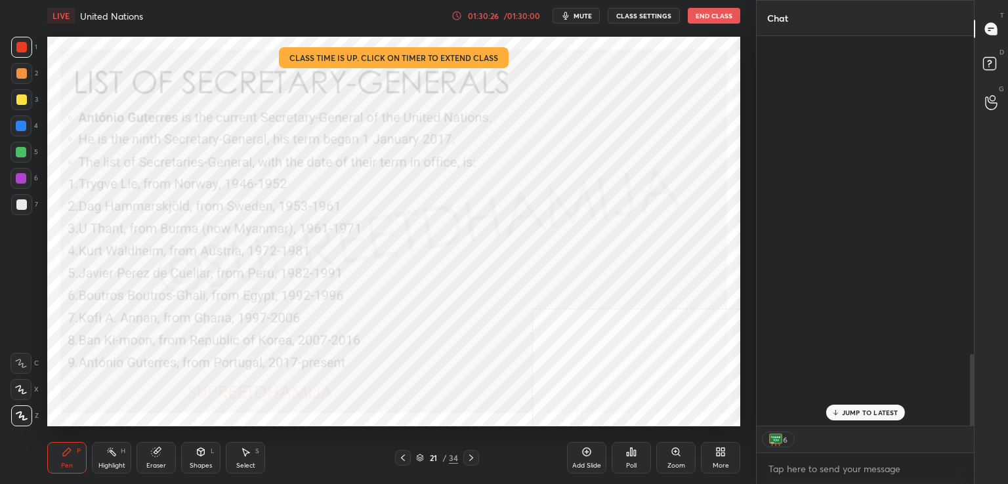
click at [1007, 29] on div "T Messages (T)" at bounding box center [990, 28] width 33 height 37
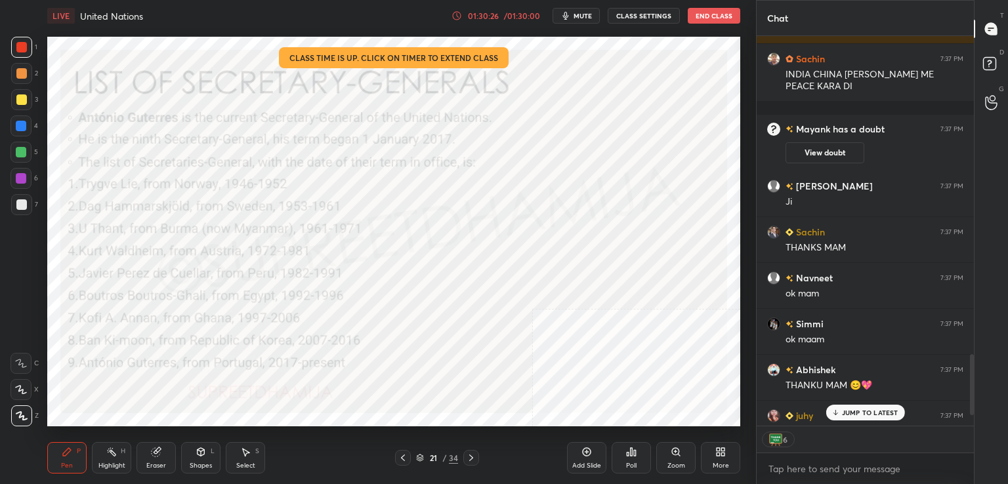
click at [1007, 29] on div "T Messages (T)" at bounding box center [990, 28] width 33 height 37
click at [859, 411] on p "2 NEW MESSAGES" at bounding box center [870, 413] width 60 height 8
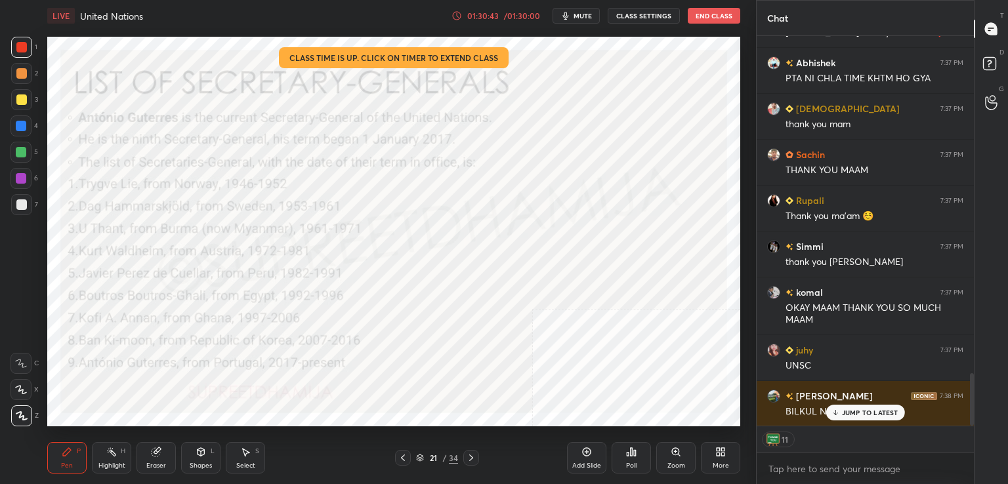
scroll to position [2568, 0]
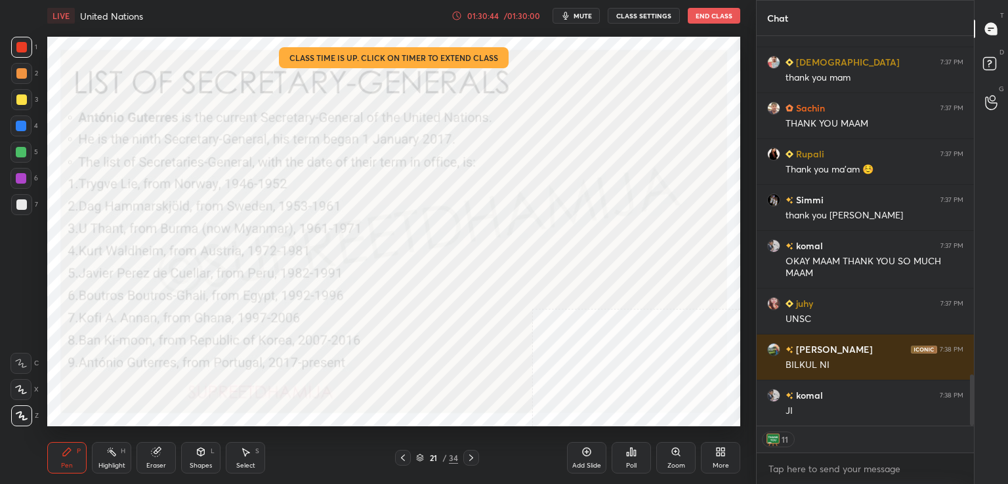
click at [718, 11] on button "End Class" at bounding box center [714, 16] width 52 height 16
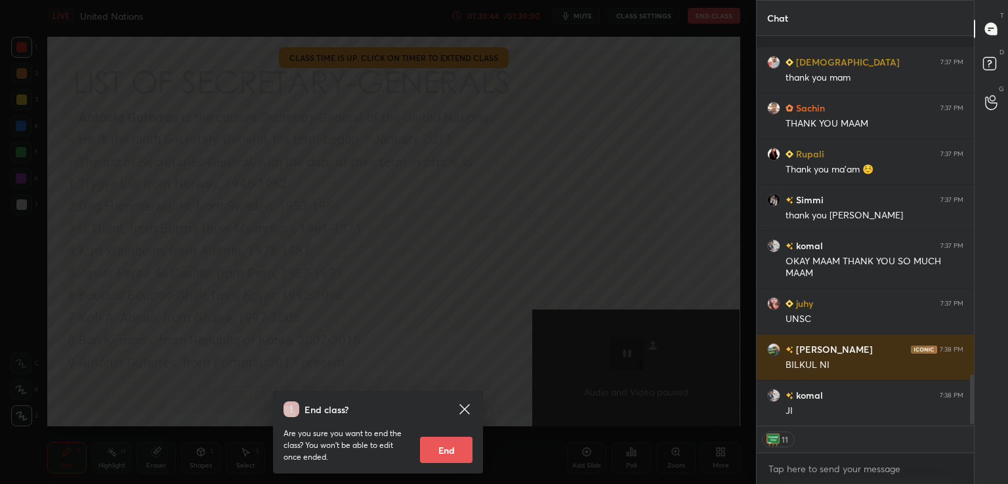
scroll to position [2660, 0]
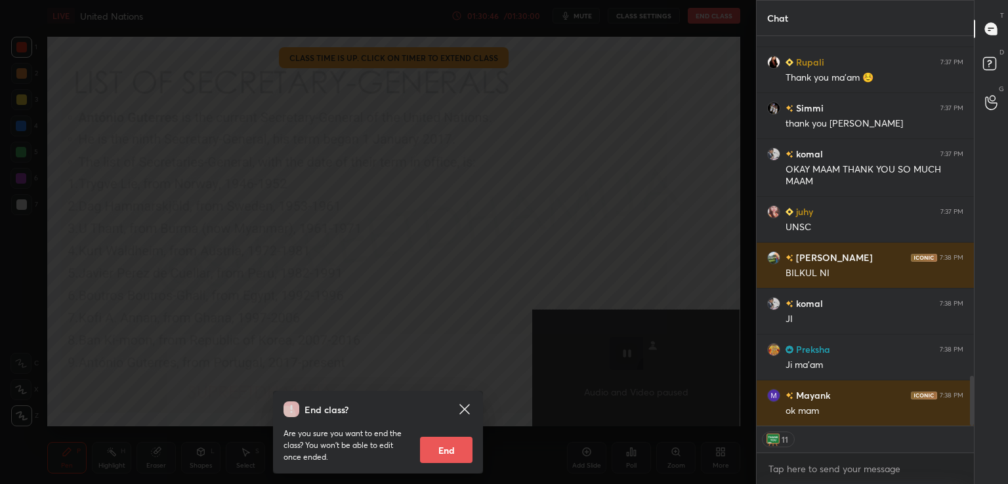
click at [434, 447] on button "End" at bounding box center [446, 450] width 52 height 26
type textarea "x"
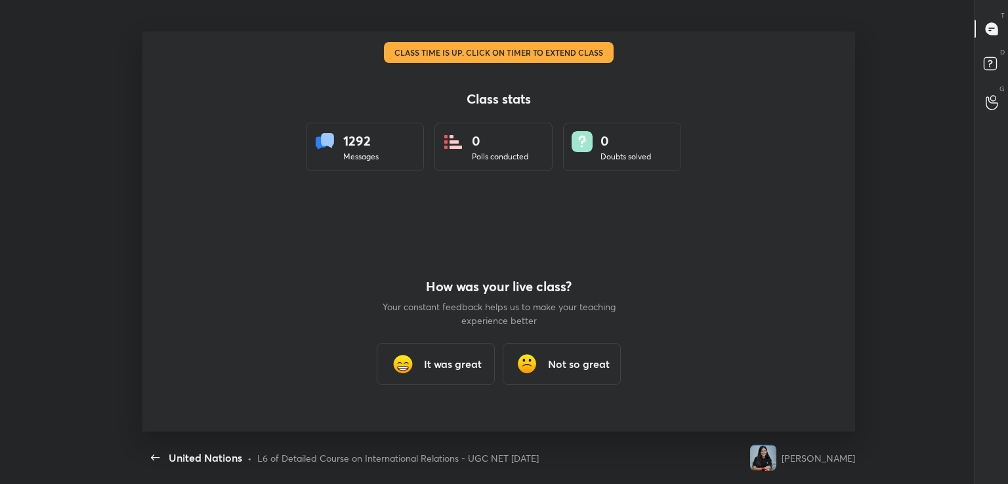
scroll to position [0, 0]
